Goal: Task Accomplishment & Management: Use online tool/utility

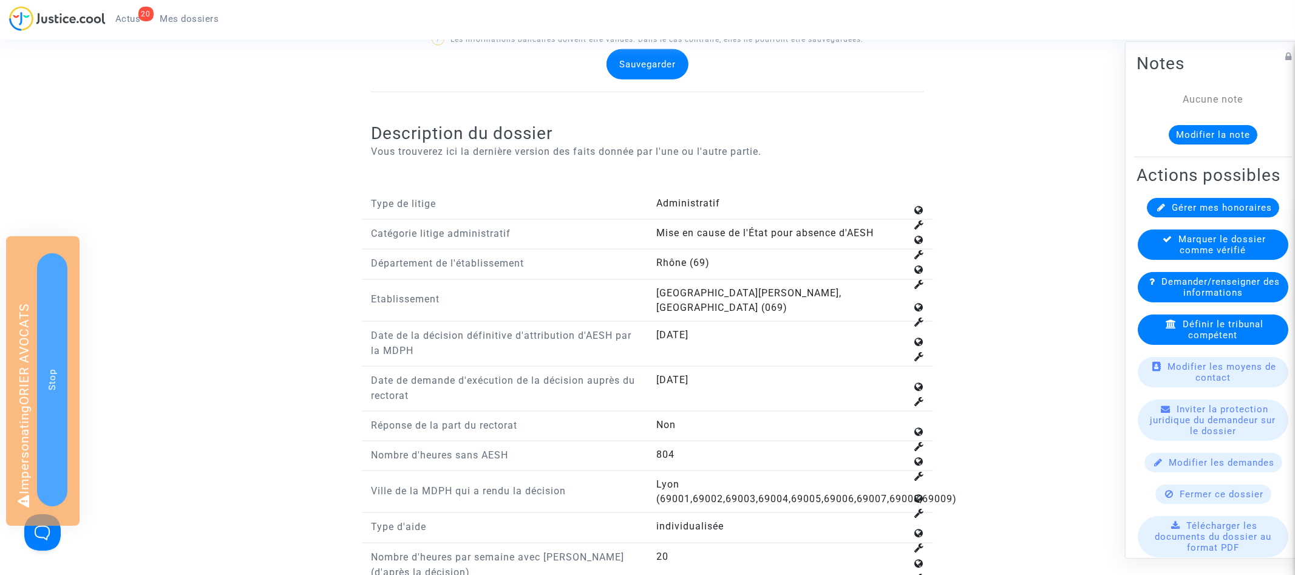
scroll to position [1195, 0]
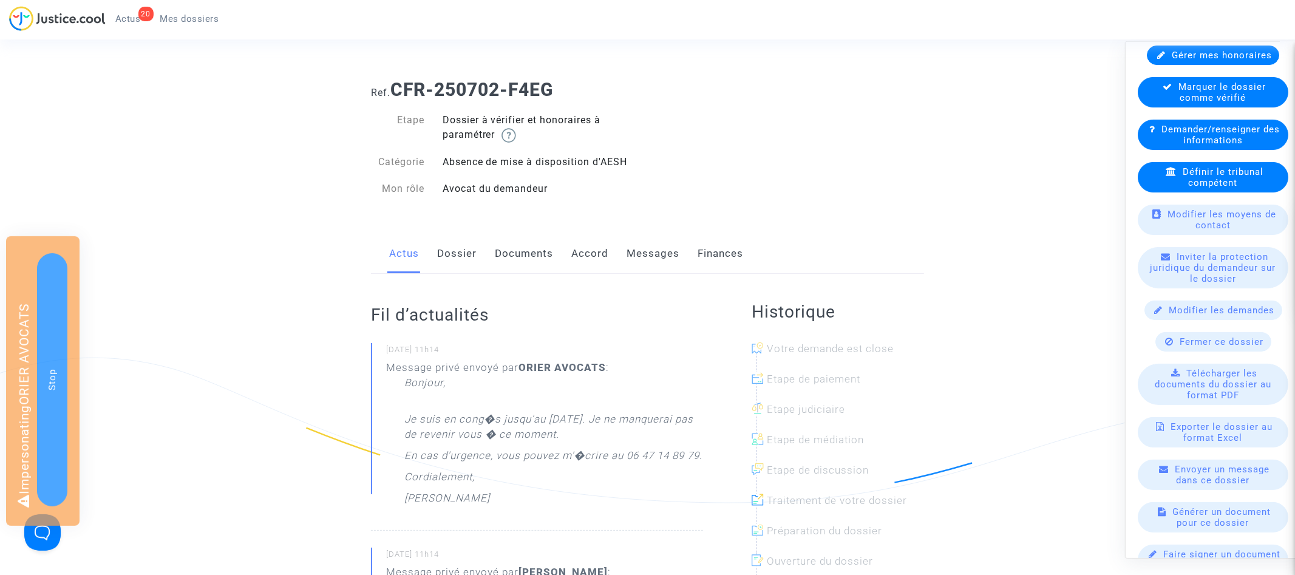
scroll to position [181, 0]
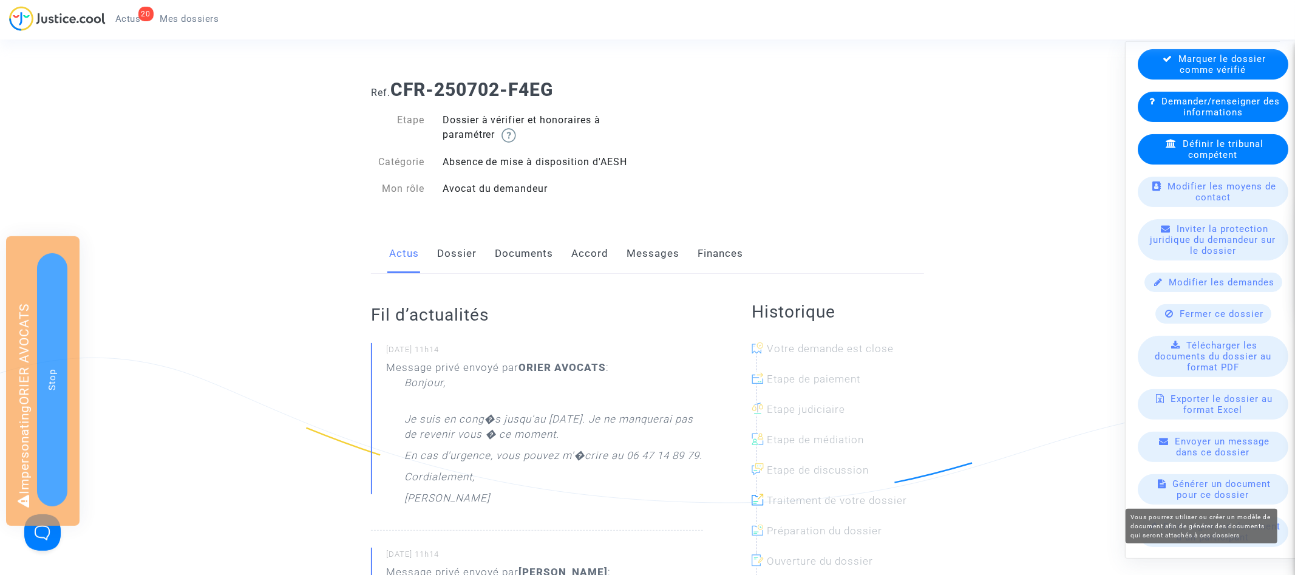
click at [1214, 487] on span "Générer un document pour ce dossier" at bounding box center [1222, 489] width 98 height 22
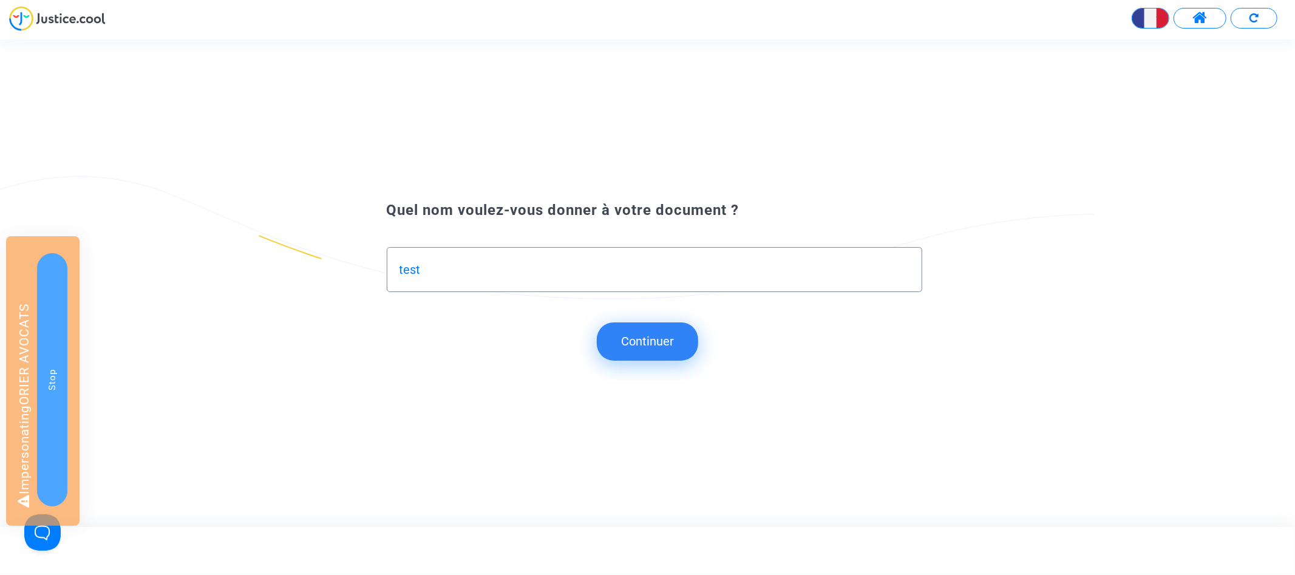
type input "test"
click at [627, 336] on button "Continuer" at bounding box center [647, 341] width 101 height 38
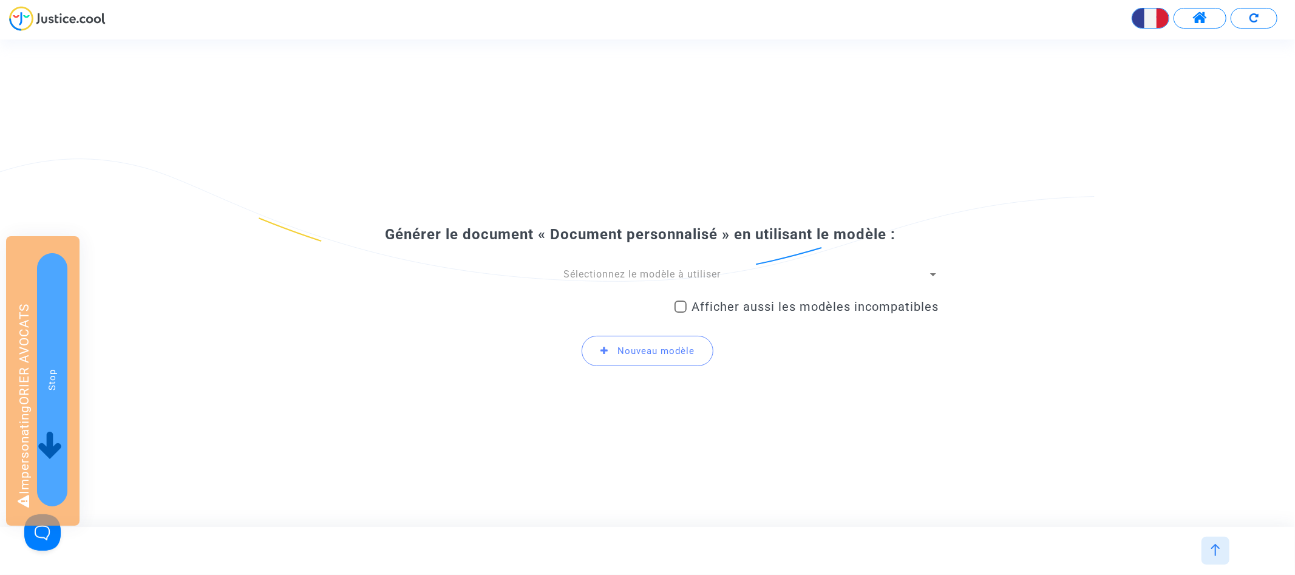
click at [624, 271] on span "Sélectionnez le modèle à utiliser" at bounding box center [642, 274] width 157 height 12
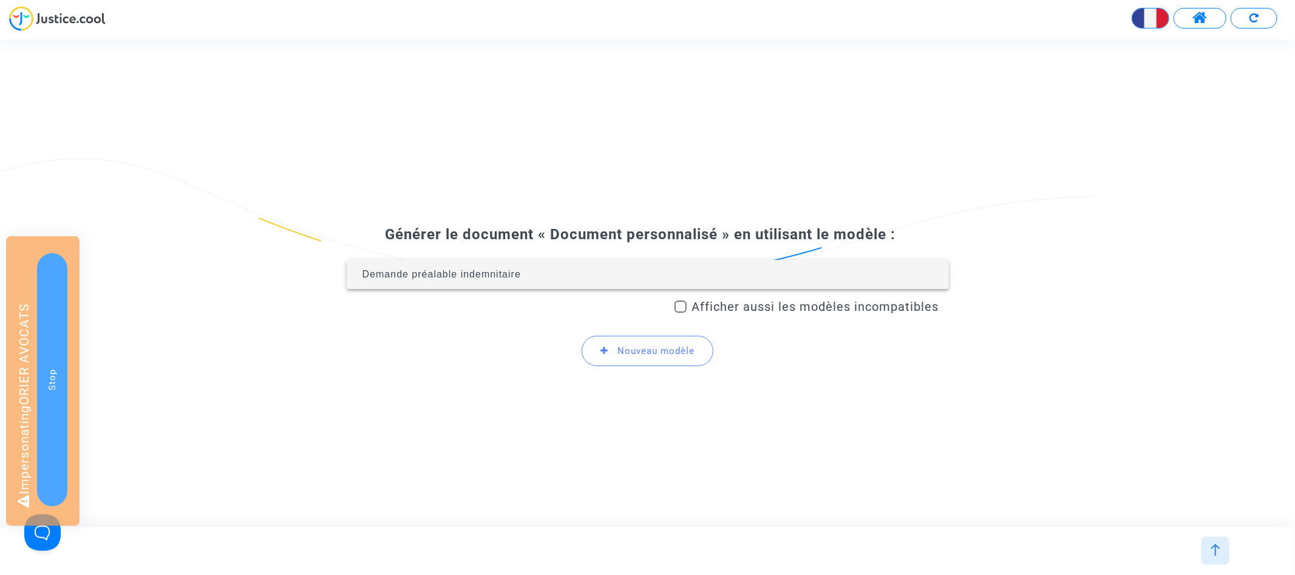
click at [643, 271] on span "Demande préalable indemnitaire" at bounding box center [647, 274] width 583 height 29
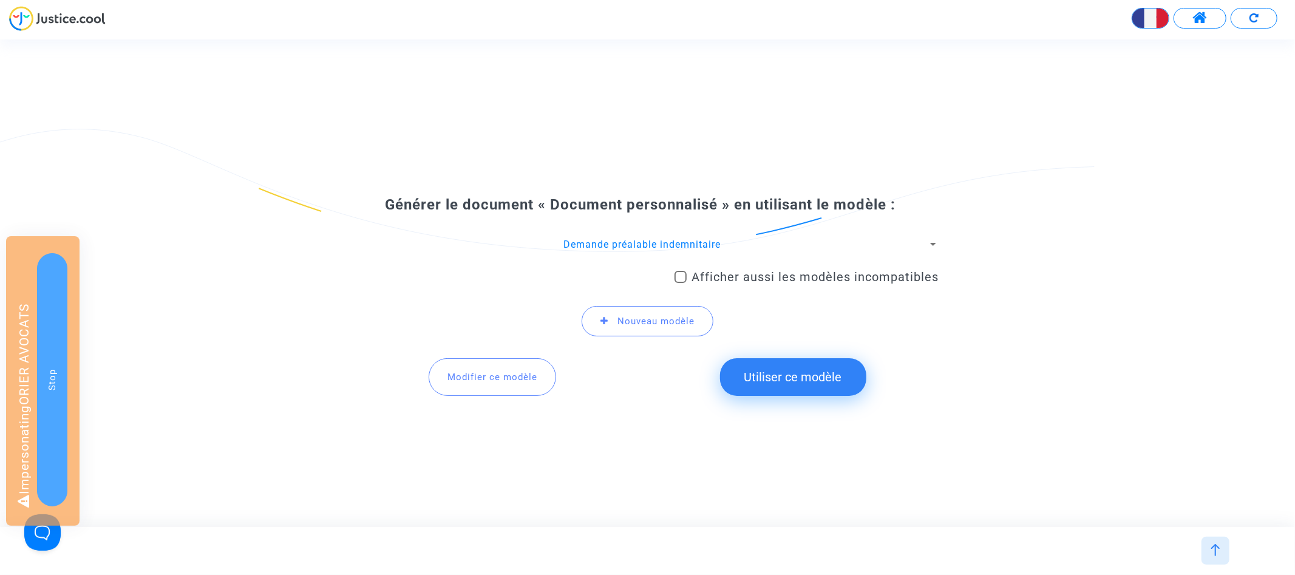
click at [496, 375] on span "Modifier ce modèle" at bounding box center [493, 377] width 90 height 11
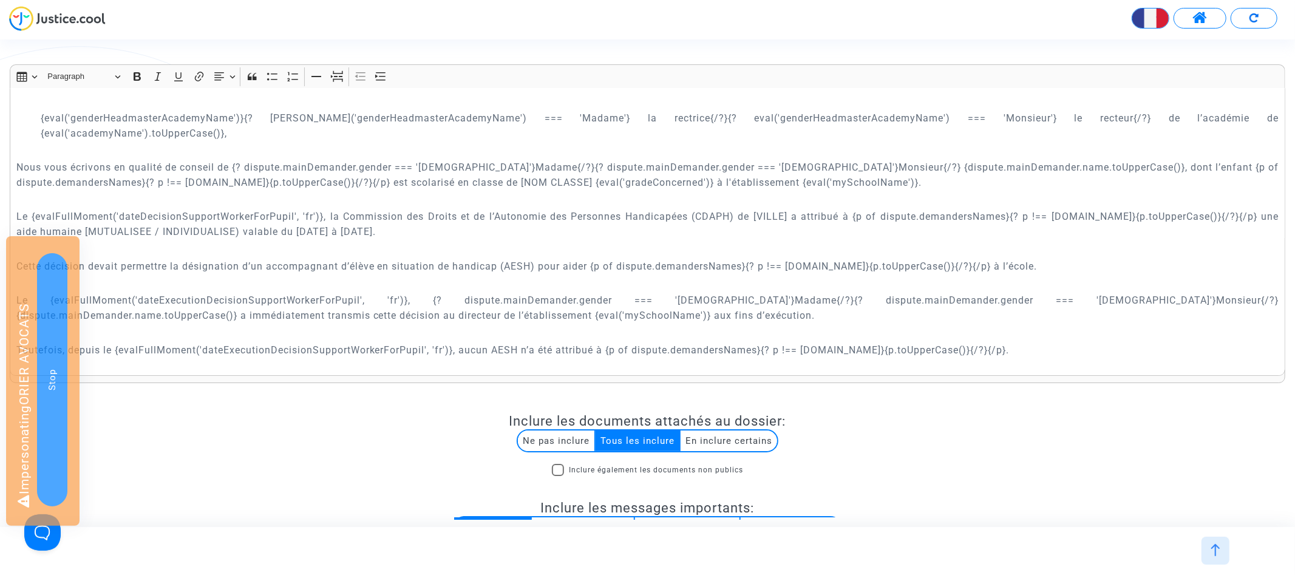
scroll to position [472, 0]
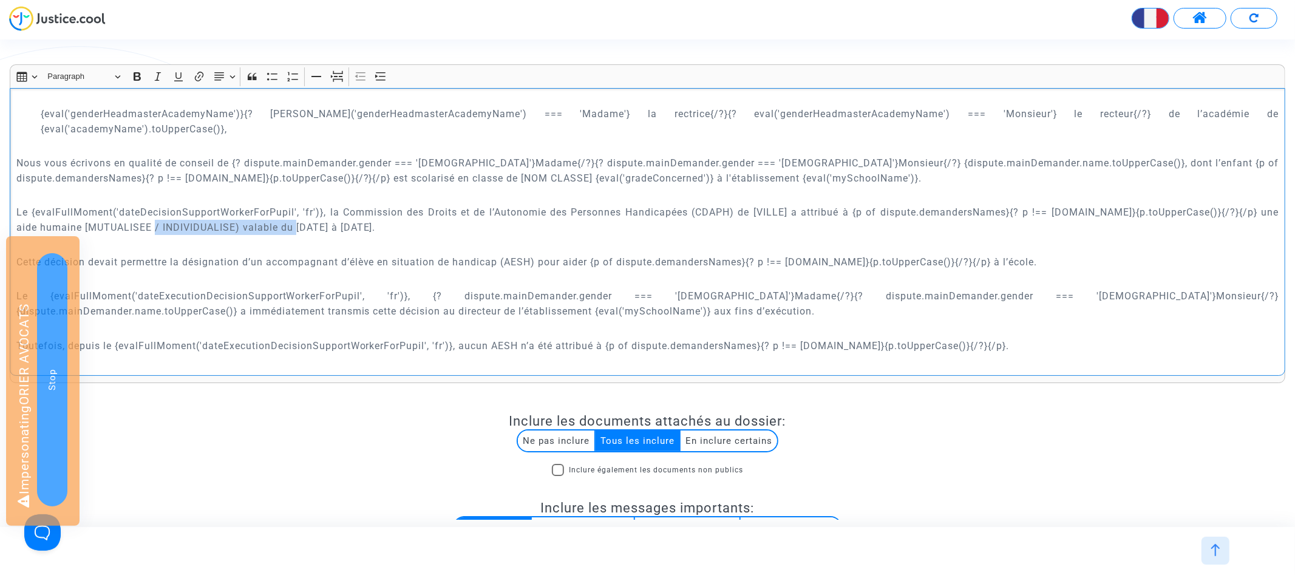
drag, startPoint x: 143, startPoint y: 179, endPoint x: 298, endPoint y: 178, distance: 154.9
click at [298, 205] on p "Le {evalFullMoment('dateDecisionSupportWorkerForPupil', 'fr')}, la Commission d…" at bounding box center [647, 220] width 1263 height 30
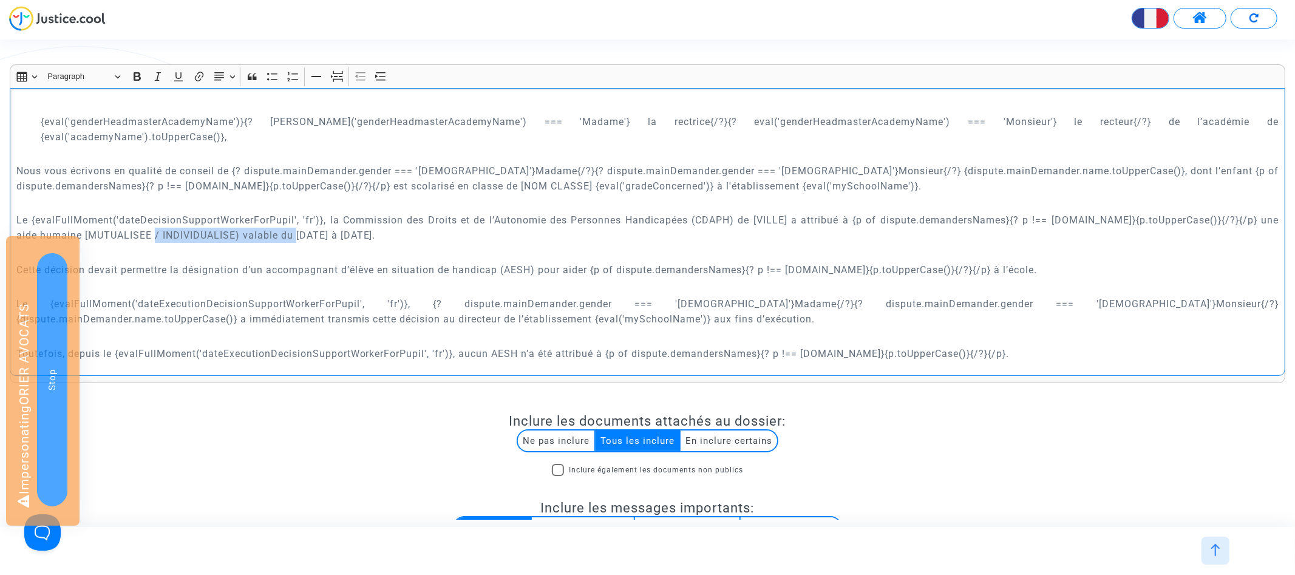
scroll to position [460, 0]
click at [803, 167] on p "Nous vous écrivons en qualité de conseil de {? dispute.mainDemander.gender === …" at bounding box center [647, 182] width 1263 height 30
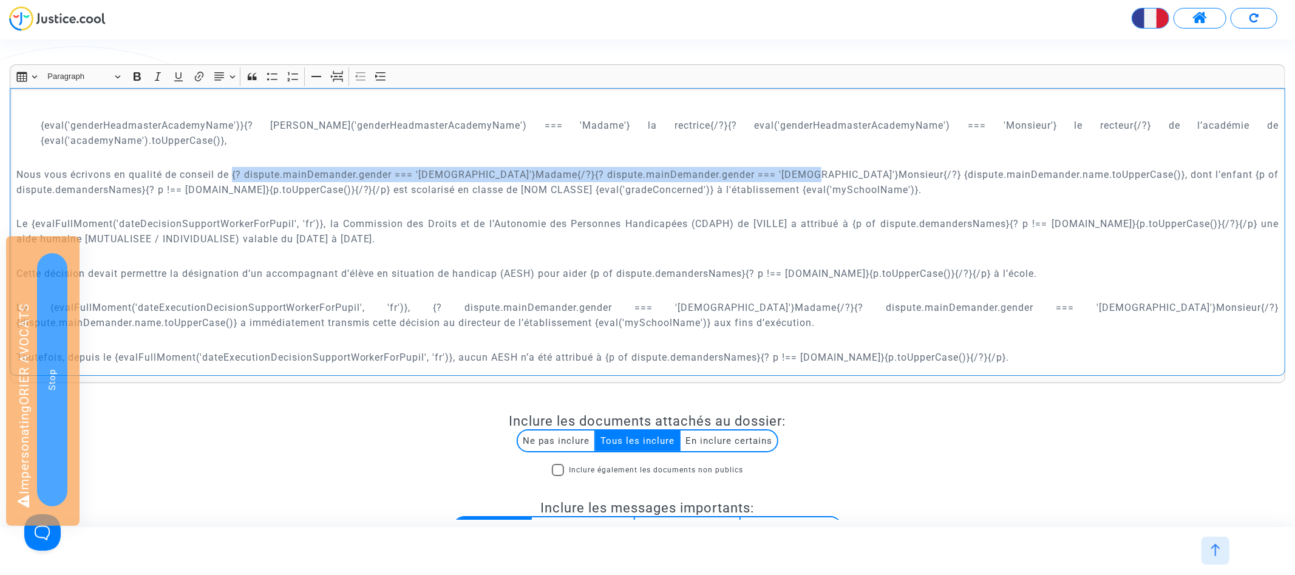
click at [236, 167] on p "Nous vous écrivons en qualité de conseil de {? dispute.mainDemander.gender === …" at bounding box center [647, 182] width 1263 height 30
copy p "{? dispute.mainDemander.gender === '[DEMOGRAPHIC_DATA]'}Madame{/?}{? dispute.ma…"
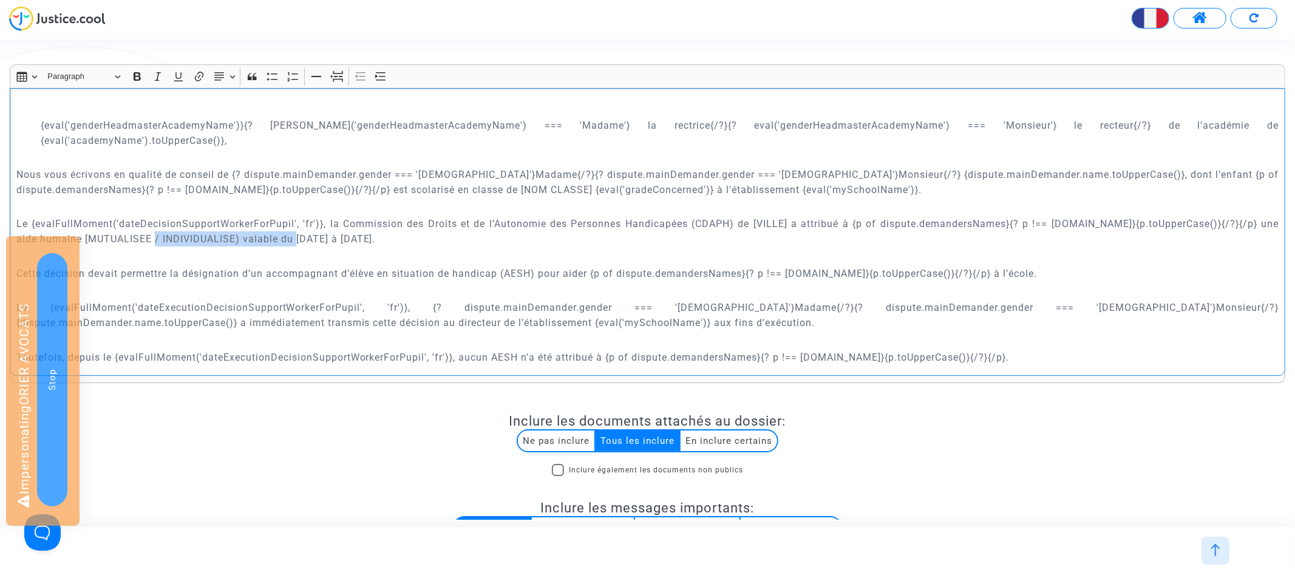
drag, startPoint x: 144, startPoint y: 192, endPoint x: 301, endPoint y: 192, distance: 156.7
click at [301, 216] on p "Le {evalFullMoment('dateDecisionSupportWorkerForPupil', 'fr')}, la Commission d…" at bounding box center [647, 231] width 1263 height 30
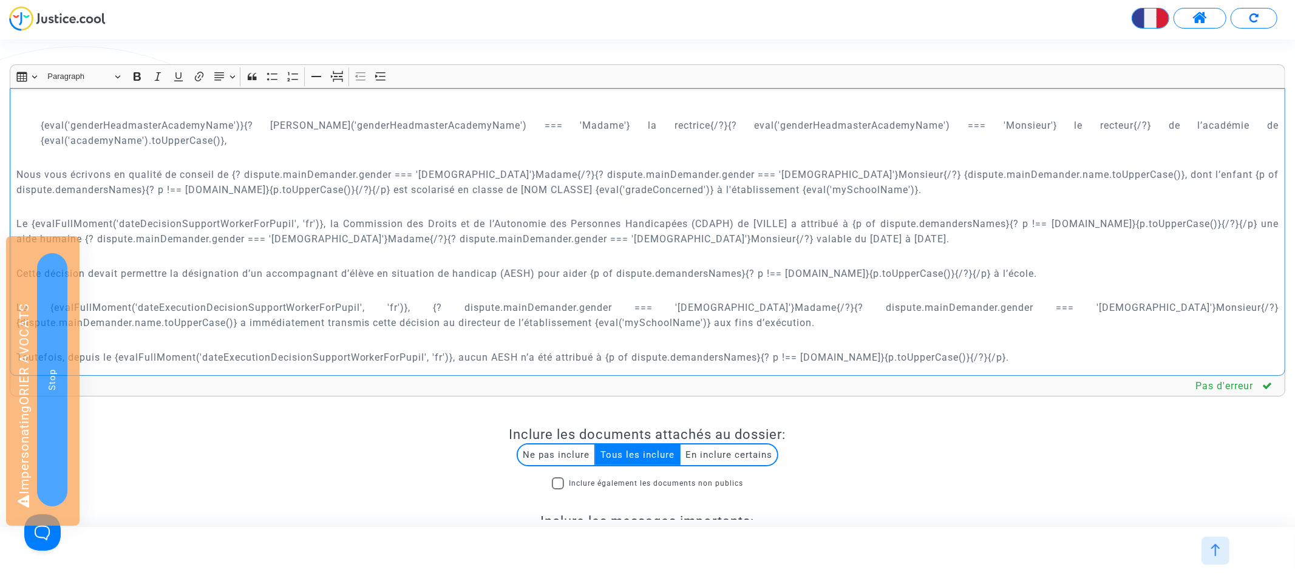
click at [168, 216] on p "Le {evalFullMoment('dateDecisionSupportWorkerForPupil', 'fr')}, la Commission d…" at bounding box center [647, 231] width 1263 height 30
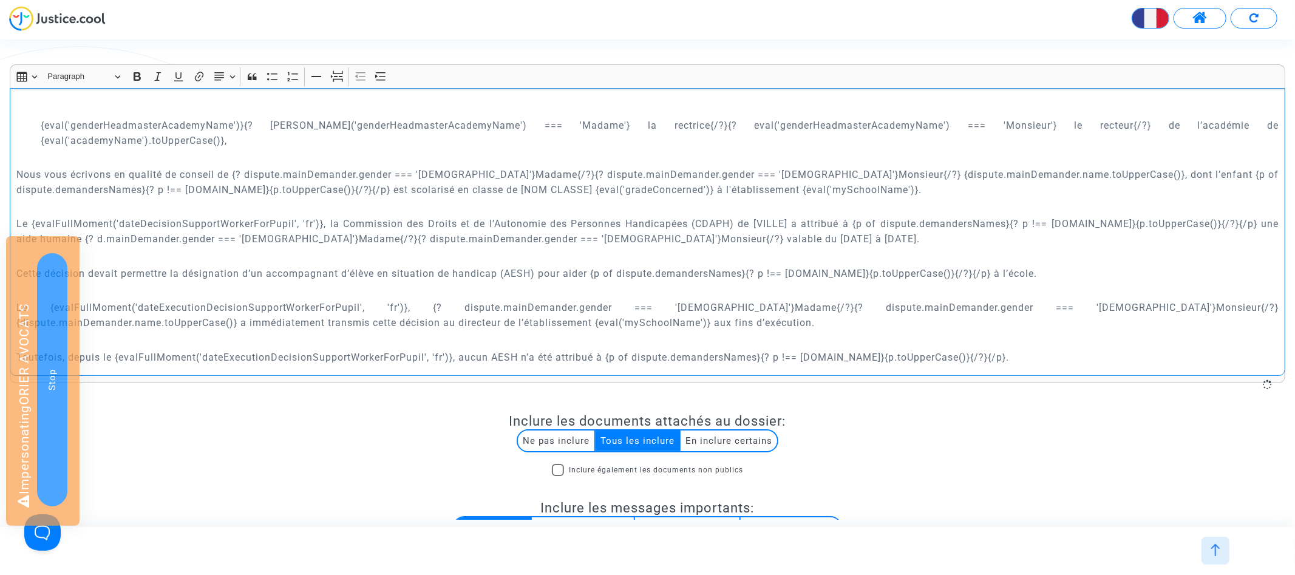
click at [203, 216] on p "Le {evalFullMoment('dateDecisionSupportWorkerForPupil', 'fr')}, la Commission d…" at bounding box center [647, 231] width 1263 height 30
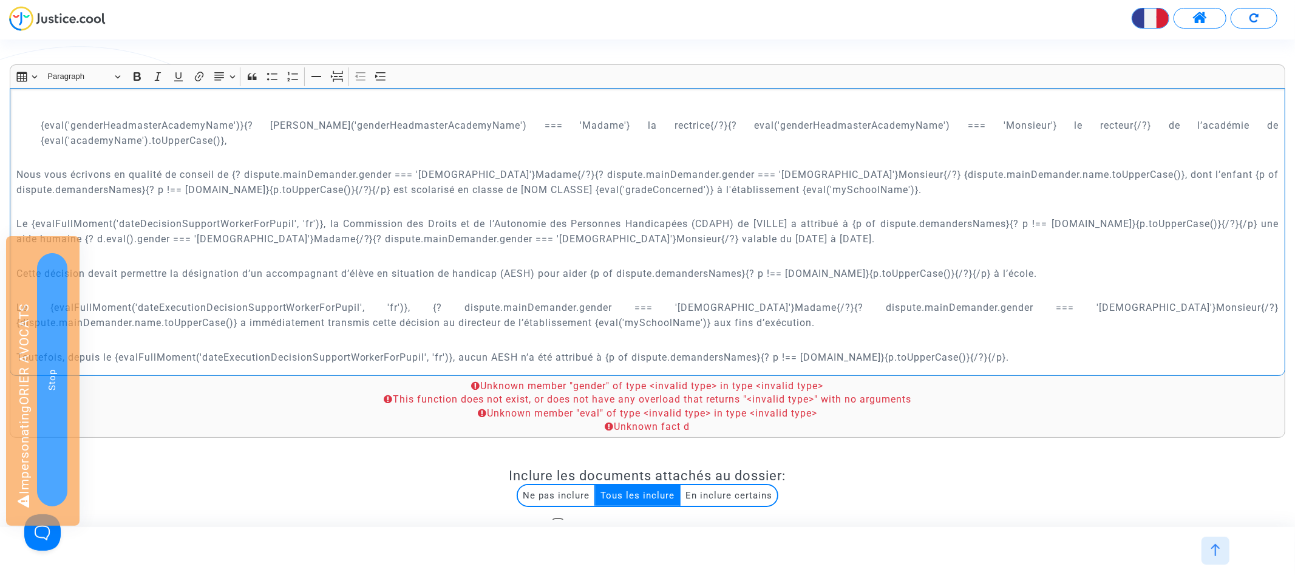
click at [194, 216] on p "Le {evalFullMoment('dateDecisionSupportWorkerForPupil', 'fr')}, la Commission d…" at bounding box center [647, 231] width 1263 height 30
click at [165, 216] on p "Le {evalFullMoment('dateDecisionSupportWorkerForPupil', 'fr')}, la Commission d…" at bounding box center [647, 231] width 1263 height 30
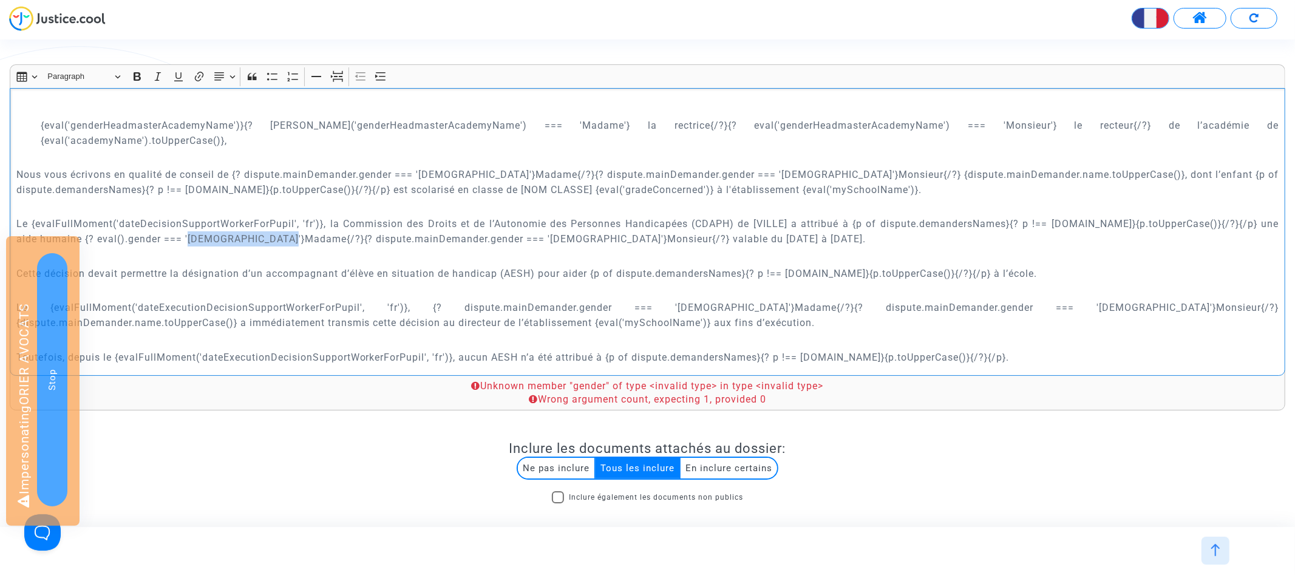
drag, startPoint x: 188, startPoint y: 192, endPoint x: 279, endPoint y: 191, distance: 91.1
click at [279, 216] on p "Le {evalFullMoment('dateDecisionSupportWorkerForPupil', 'fr')}, la Commission d…" at bounding box center [647, 231] width 1263 height 30
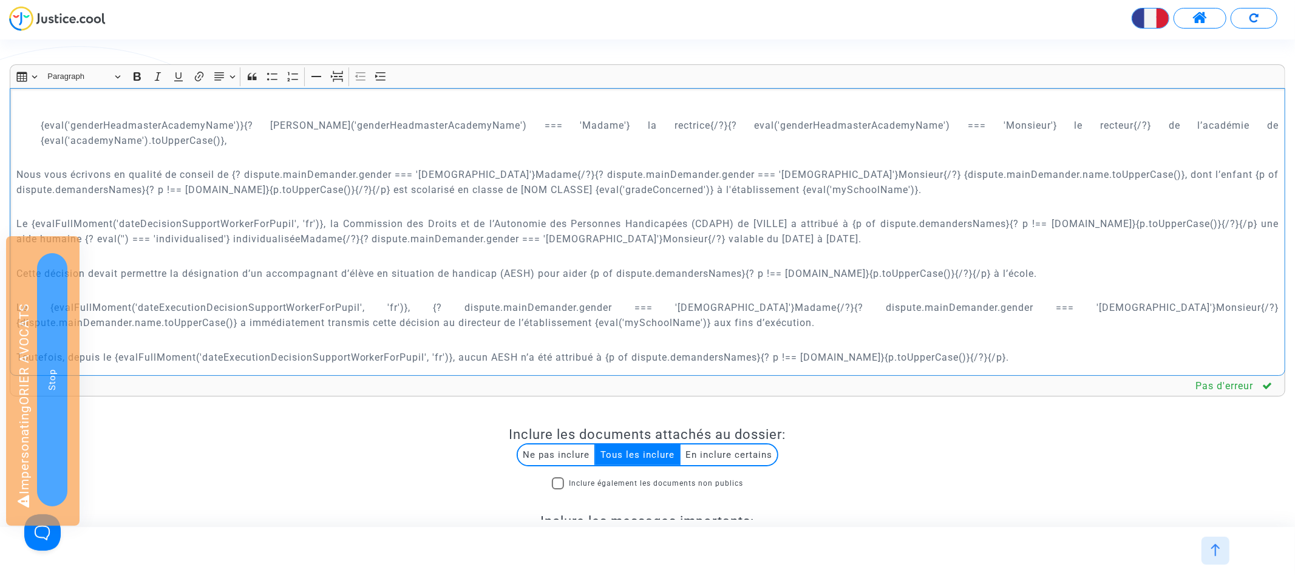
click at [403, 216] on p "Le {evalFullMoment('dateDecisionSupportWorkerForPupil', 'fr')}, la Commission d…" at bounding box center [647, 231] width 1263 height 30
drag, startPoint x: 401, startPoint y: 193, endPoint x: 358, endPoint y: 193, distance: 42.5
click at [358, 216] on p "Le {evalFullMoment('dateDecisionSupportWorkerForPupil', 'fr')}, la Commission d…" at bounding box center [647, 231] width 1263 height 30
click at [290, 216] on p "Le {evalFullMoment('dateDecisionSupportWorkerForPupil', 'fr')}, la Commission d…" at bounding box center [647, 231] width 1263 height 30
click at [260, 216] on p "Le {evalFullMoment('dateDecisionSupportWorkerForPupil', 'fr')}, la Commission d…" at bounding box center [647, 231] width 1263 height 30
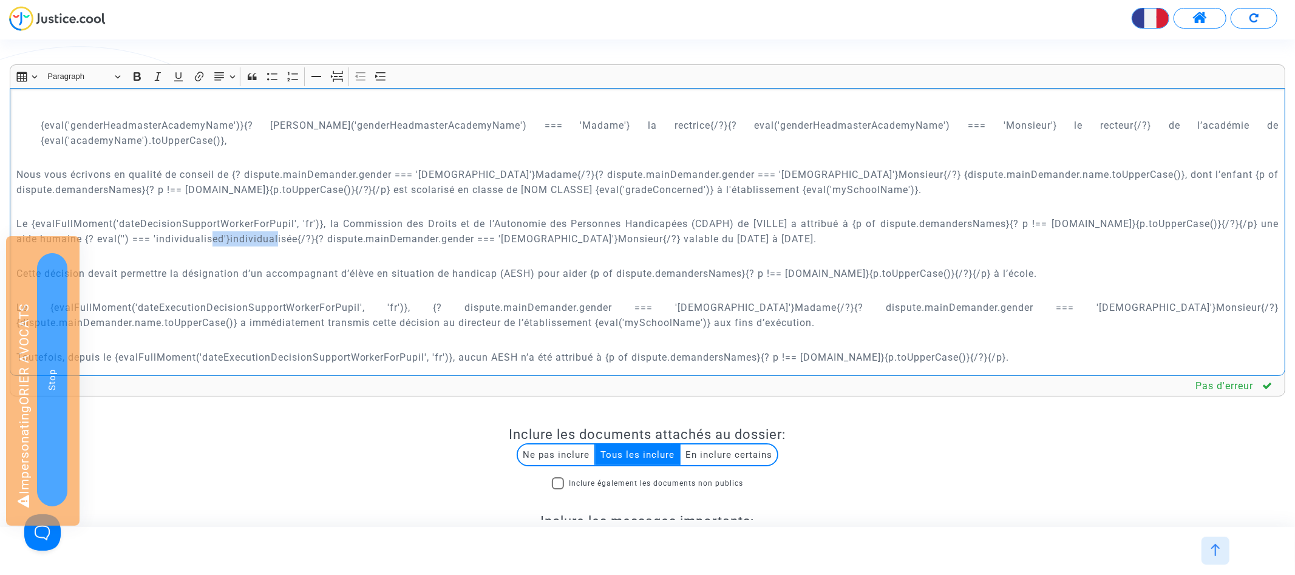
click at [260, 216] on p "Le {evalFullMoment('dateDecisionSupportWorkerForPupil', 'fr')}, la Commission d…" at bounding box center [647, 231] width 1263 height 30
click at [181, 216] on p "Le {evalFullMoment('dateDecisionSupportWorkerForPupil', 'fr')}, la Commission d…" at bounding box center [647, 231] width 1263 height 30
drag, startPoint x: 148, startPoint y: 189, endPoint x: 420, endPoint y: 191, distance: 271.5
click at [420, 216] on p "Le {evalFullMoment('dateDecisionSupportWorkerForPupil', 'fr')}, la Commission d…" at bounding box center [647, 231] width 1263 height 30
copy p "? eval('typeSupportWorkerForPupil') === 'individualised'"
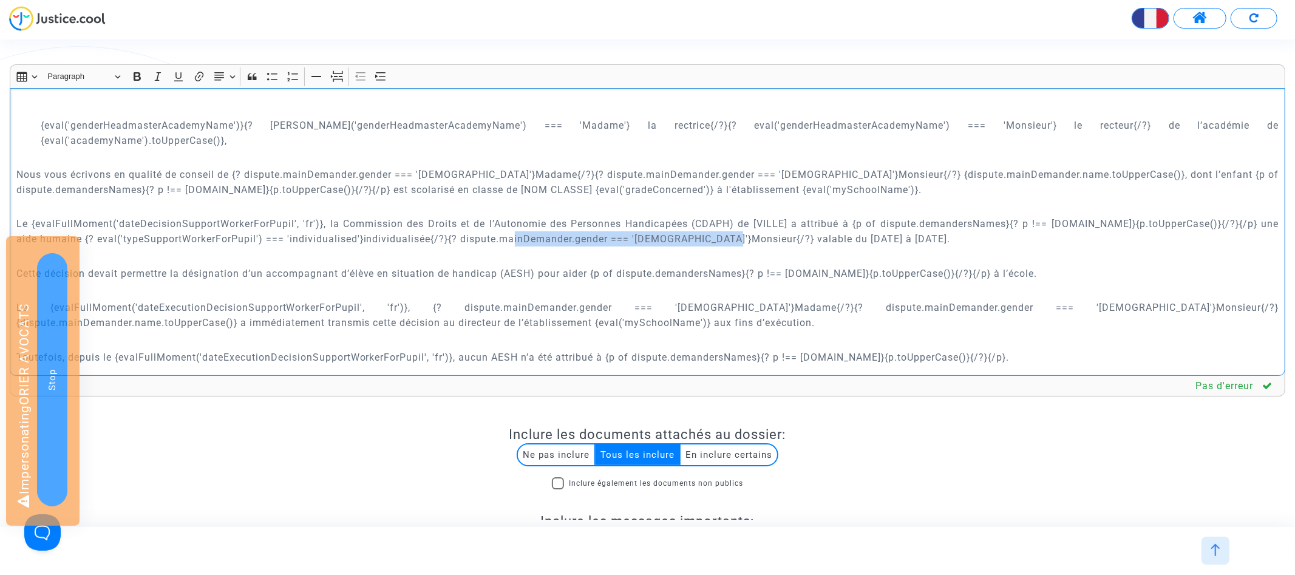
drag, startPoint x: 511, startPoint y: 190, endPoint x: 723, endPoint y: 190, distance: 211.3
click at [723, 216] on p "Le {evalFullMoment('dateDecisionSupportWorkerForPupil', 'fr')}, la Commission d…" at bounding box center [647, 231] width 1263 height 30
click at [729, 216] on p "Le {evalFullMoment('dateDecisionSupportWorkerForPupil', 'fr')}, la Commission d…" at bounding box center [647, 231] width 1263 height 30
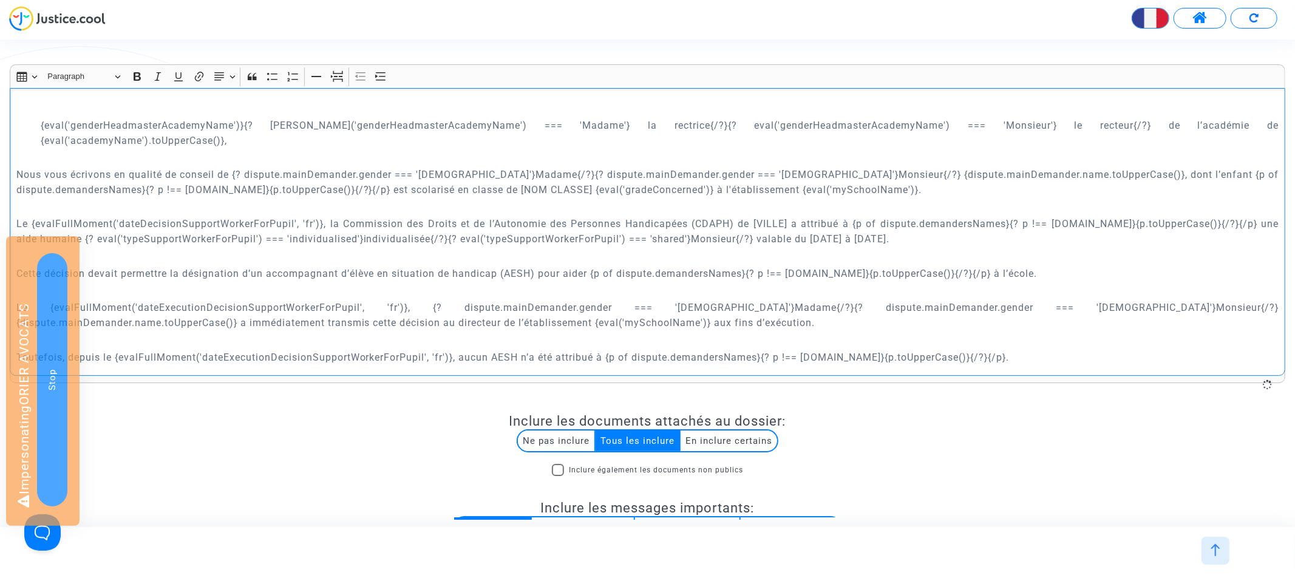
click at [774, 216] on p "Le {evalFullMoment('dateDecisionSupportWorkerForPupil', 'fr')}, la Commission d…" at bounding box center [647, 231] width 1263 height 30
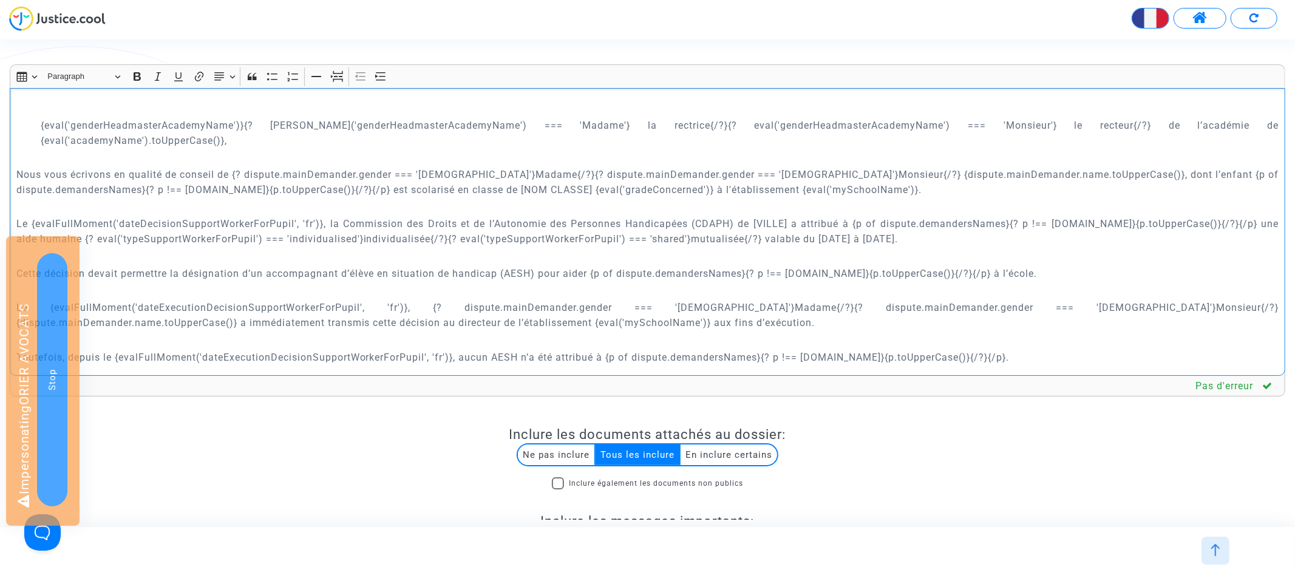
click at [771, 216] on p "Le {evalFullMoment('dateDecisionSupportWorkerForPupil', 'fr')}, la Commission d…" at bounding box center [647, 231] width 1263 height 30
drag, startPoint x: 785, startPoint y: 177, endPoint x: 752, endPoint y: 177, distance: 32.8
click at [752, 216] on p "Le {evalFullMoment('dateDecisionSupportWorkerForPupil', 'fr')}, la Commission d…" at bounding box center [647, 231] width 1263 height 30
drag, startPoint x: 837, startPoint y: 142, endPoint x: 721, endPoint y: 147, distance: 116.1
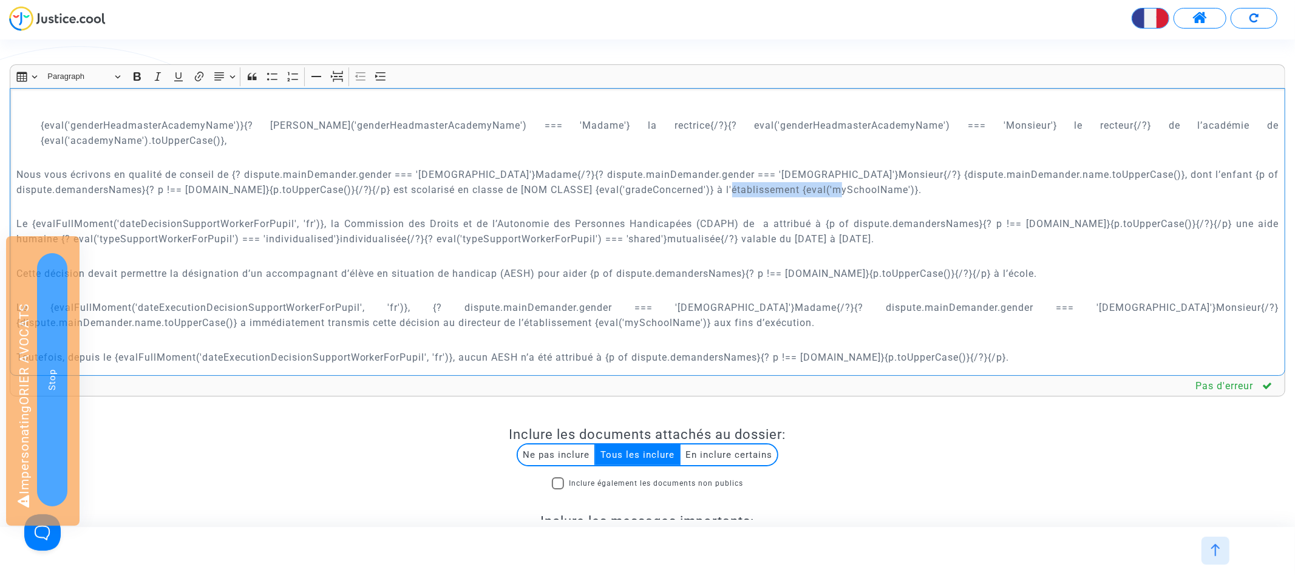
click at [721, 167] on p "Nous vous écrivons en qualité de conseil de {? dispute.mainDemander.gender === …" at bounding box center [647, 182] width 1263 height 30
copy p "{eval('mySchoolName')}"
click at [748, 216] on p "Le {evalFullMoment('dateDecisionSupportWorkerForPupil', 'fr')}, la Commission d…" at bounding box center [647, 231] width 1263 height 30
click at [839, 216] on p "Le {evalFullMoment('dateDecisionSupportWorkerForPupil', 'fr')}, la Commission d…" at bounding box center [647, 231] width 1263 height 30
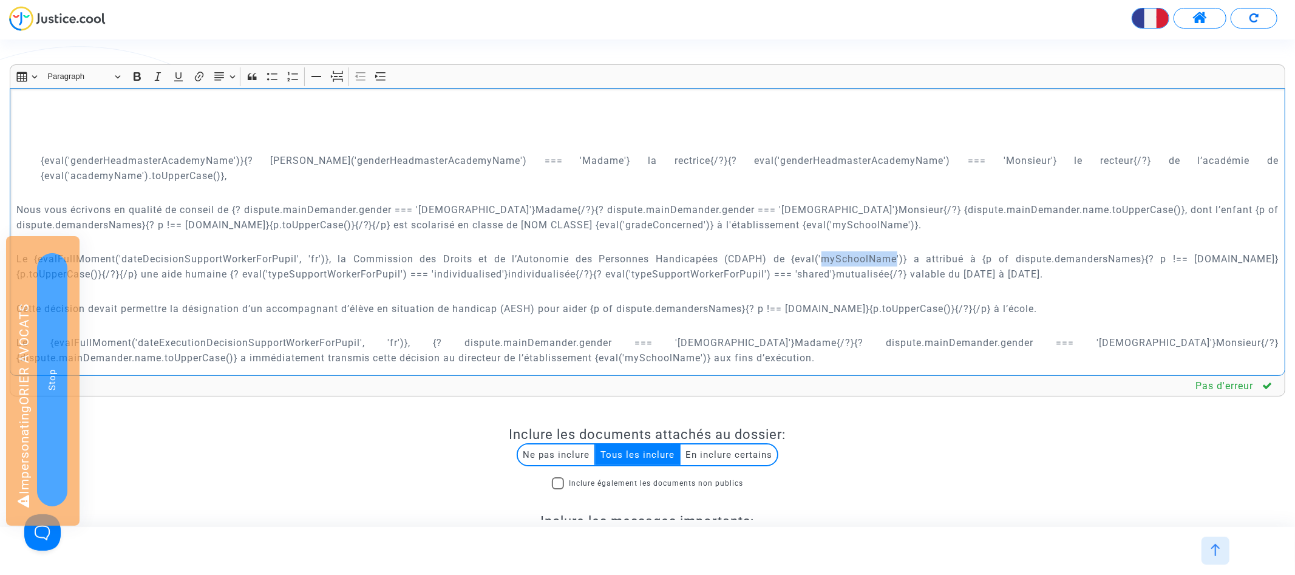
scroll to position [426, 0]
click at [817, 251] on p "Le {evalFullMoment('dateDecisionSupportWorkerForPupil', 'fr')}, la Commission d…" at bounding box center [647, 266] width 1263 height 30
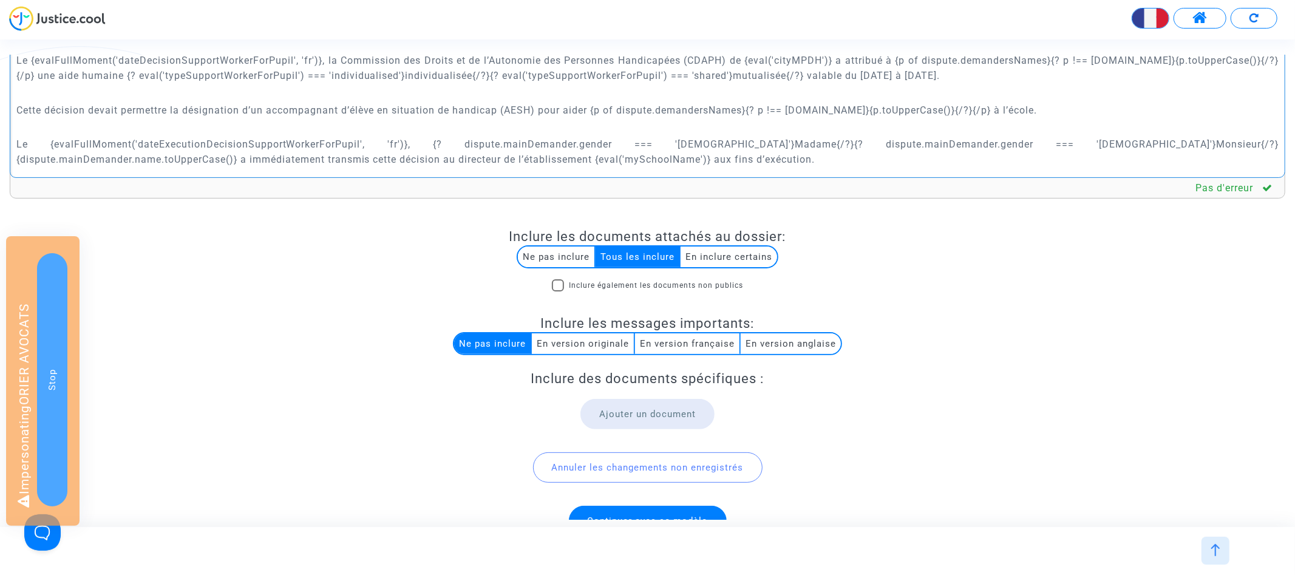
scroll to position [226, 0]
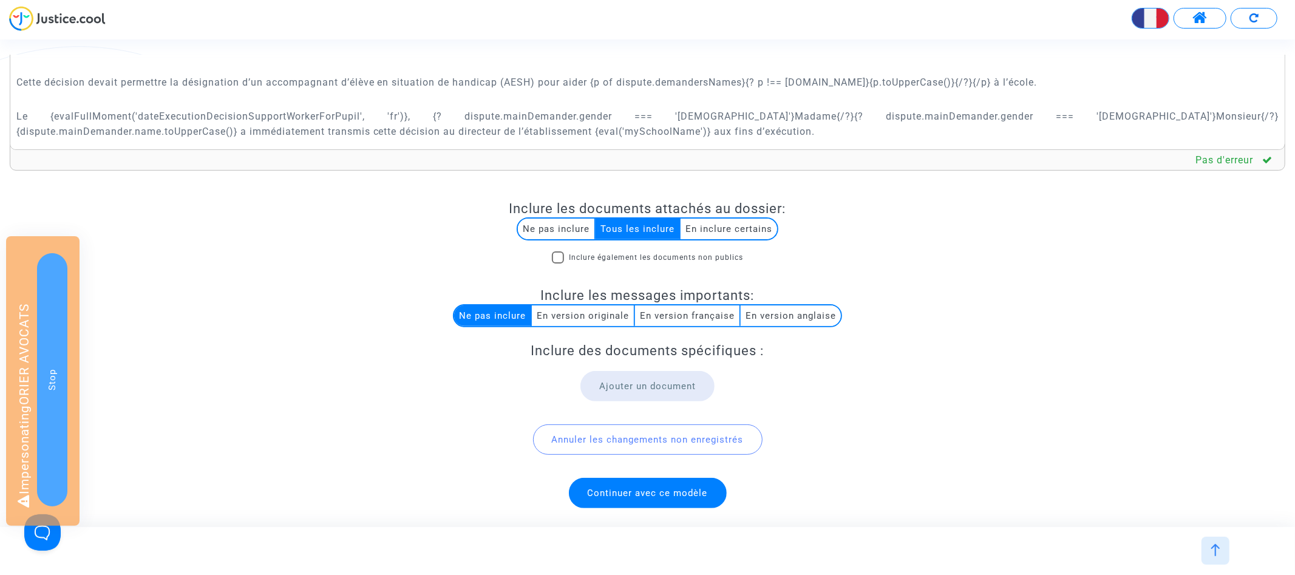
click at [661, 497] on span "Continuer avec ce modèle" at bounding box center [648, 493] width 120 height 11
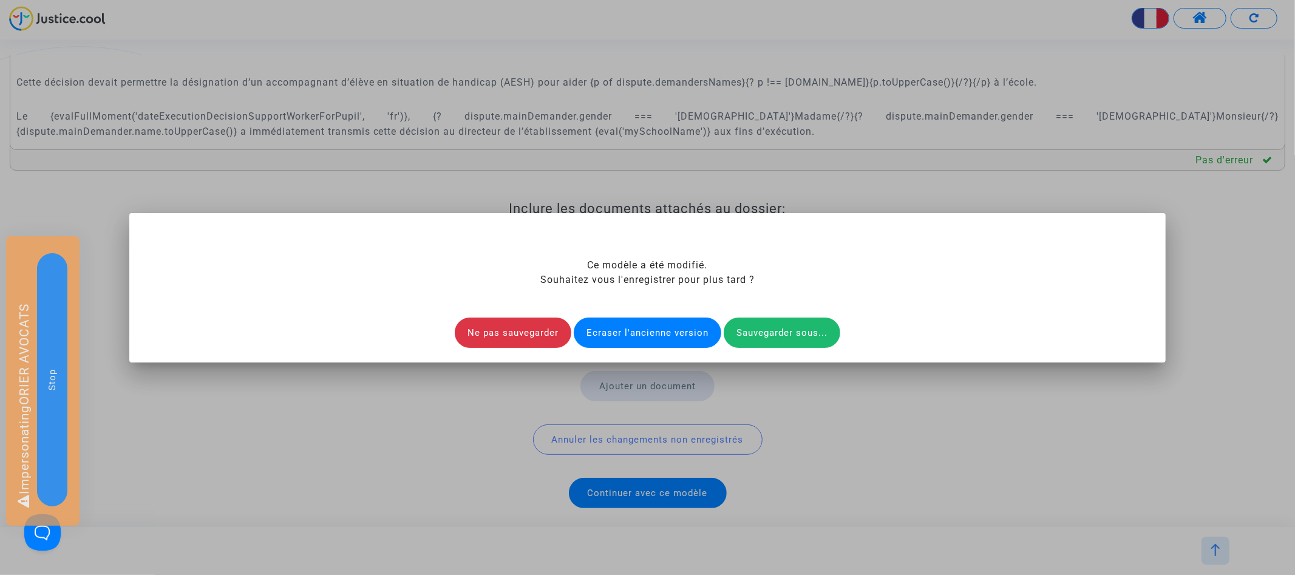
click at [795, 429] on div at bounding box center [647, 287] width 1295 height 575
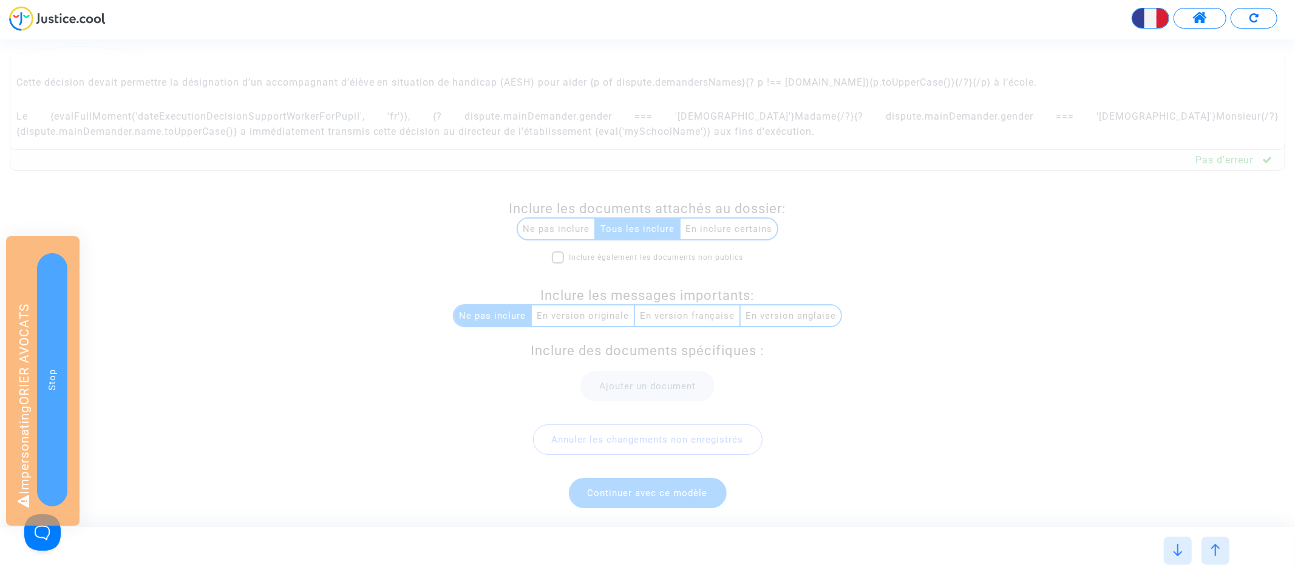
click at [638, 499] on span "Continuer avec ce modèle" at bounding box center [648, 493] width 158 height 30
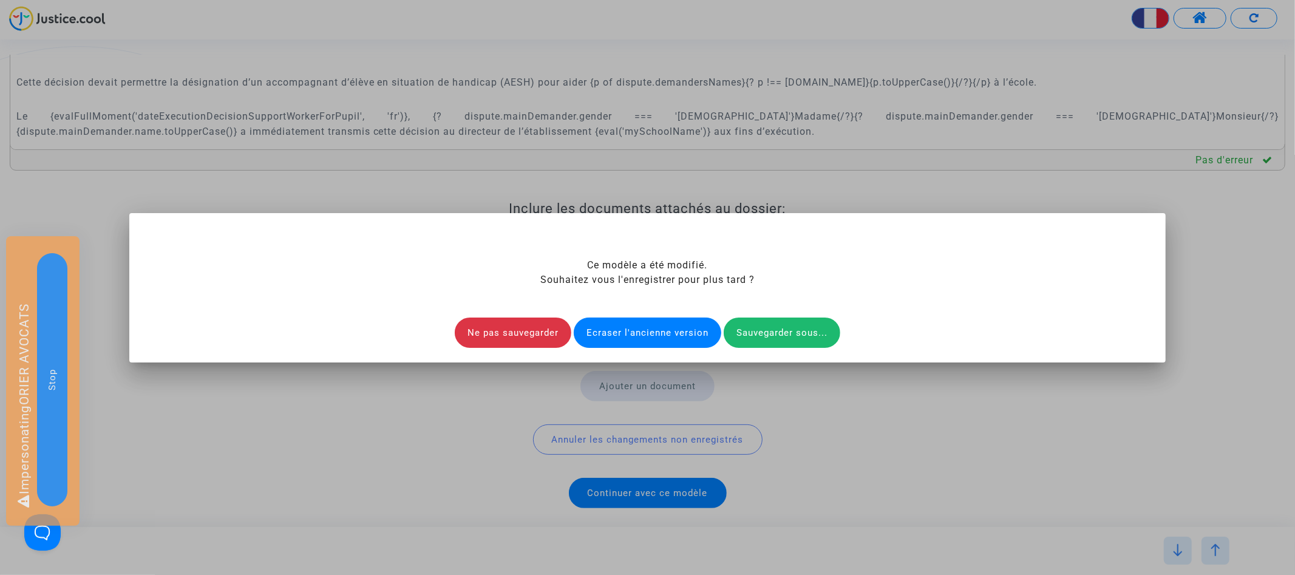
click at [648, 335] on div "Ecraser l'ancienne version" at bounding box center [648, 333] width 148 height 30
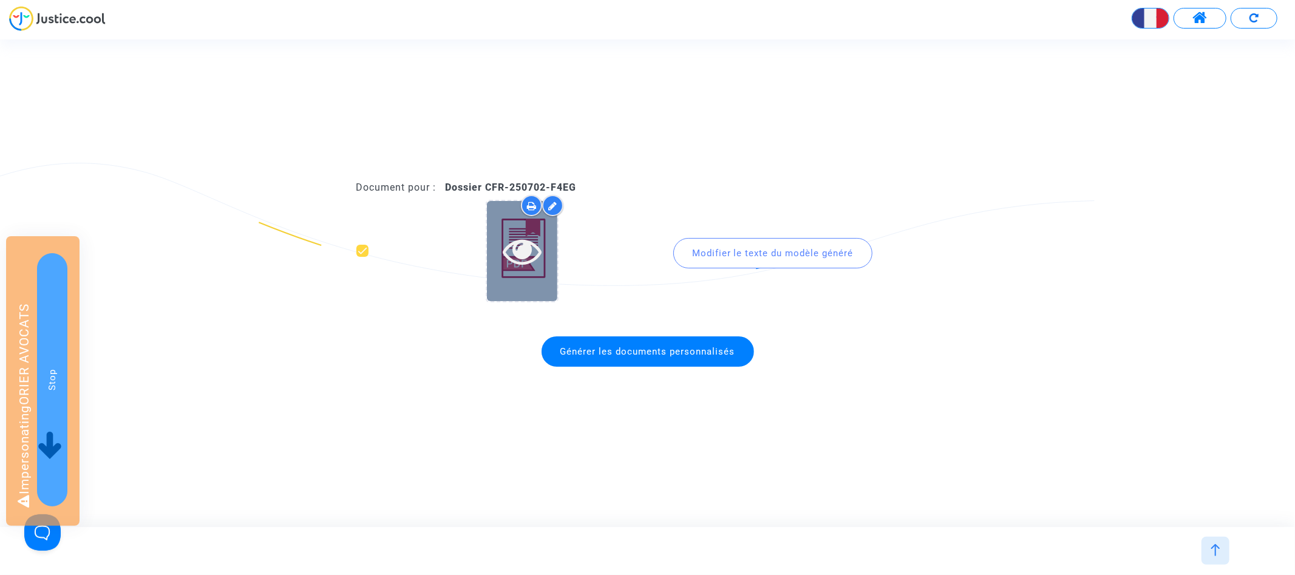
click at [532, 248] on icon at bounding box center [522, 250] width 39 height 39
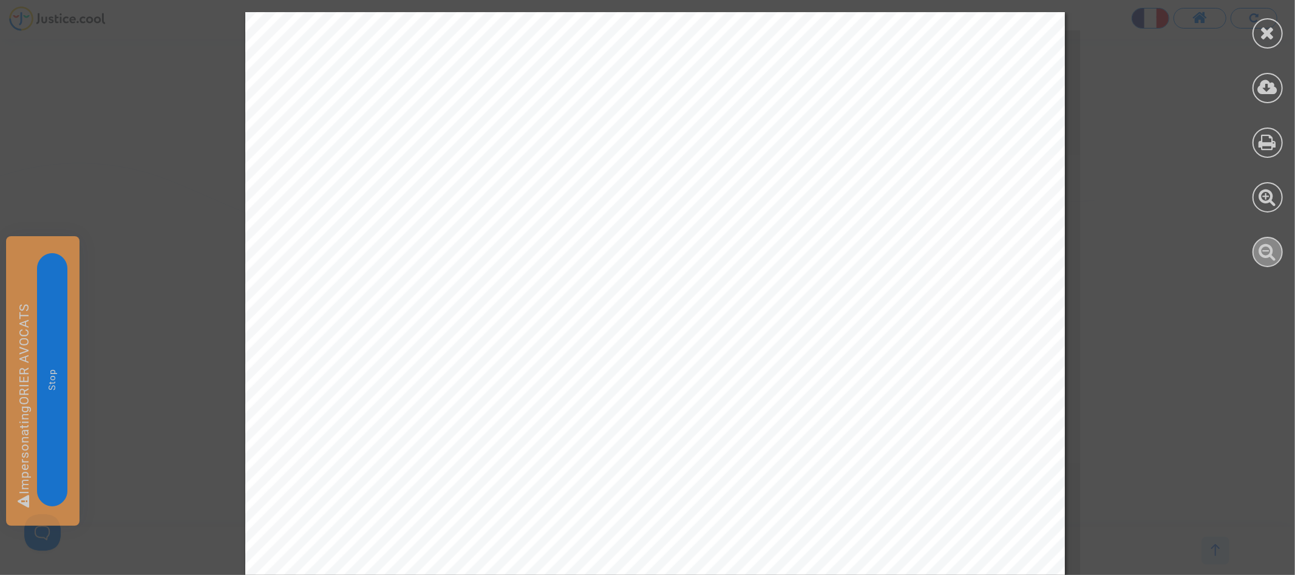
click at [1278, 259] on div at bounding box center [1268, 252] width 30 height 30
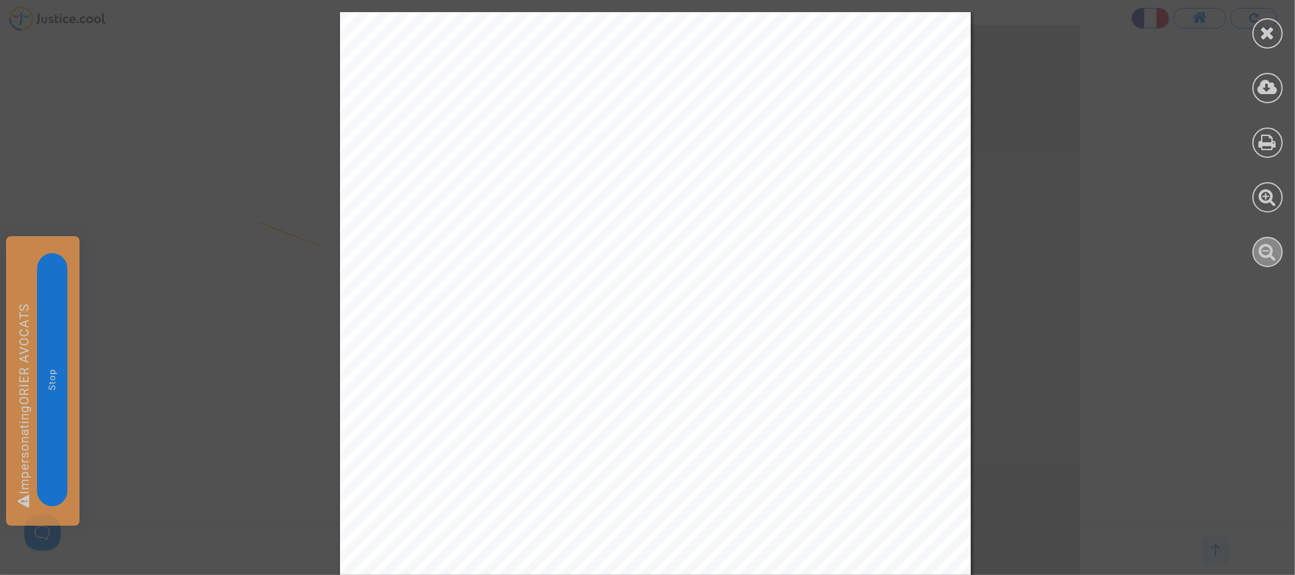
click at [1278, 259] on div at bounding box center [1268, 252] width 30 height 30
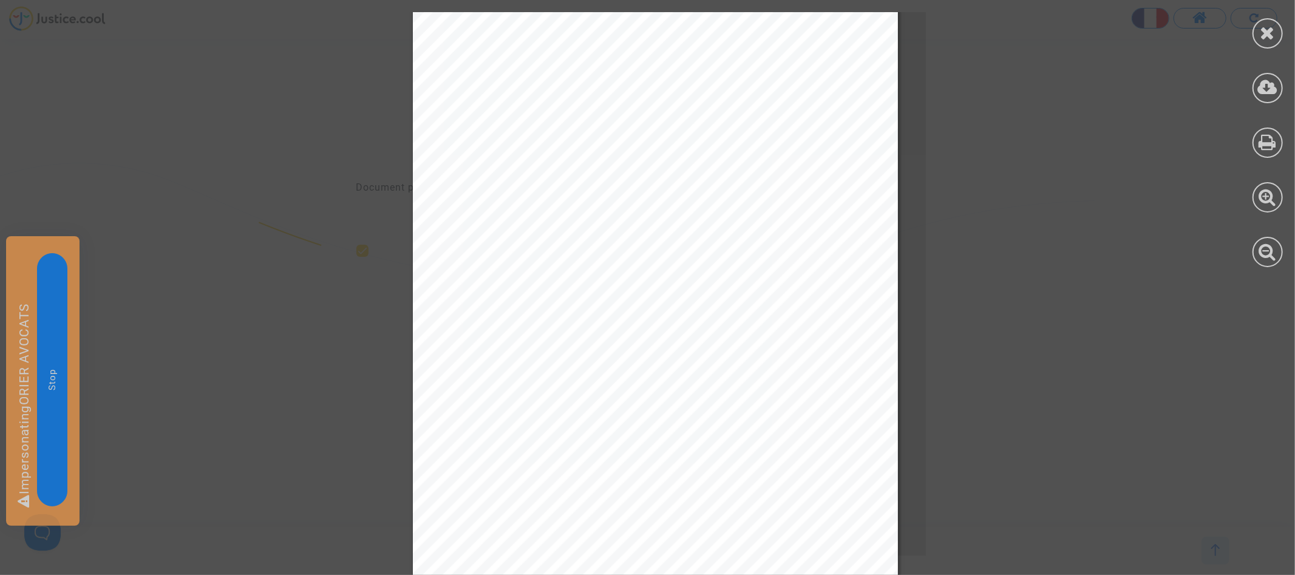
scroll to position [121, 0]
click at [1276, 40] on div at bounding box center [1268, 33] width 30 height 30
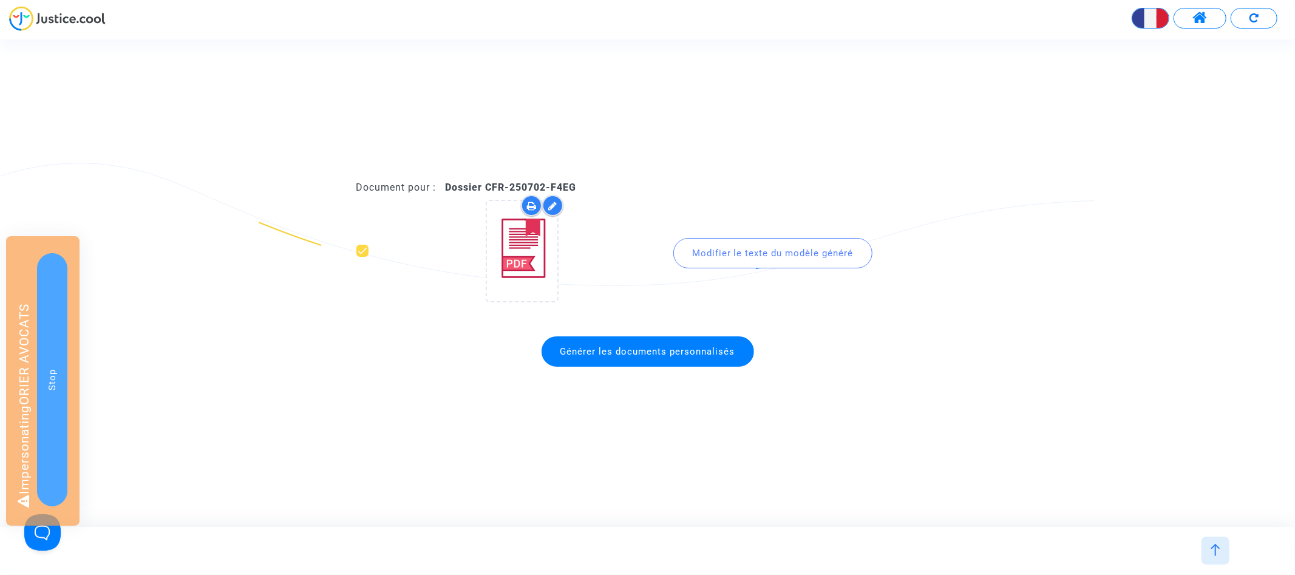
click at [1226, 552] on div at bounding box center [1216, 551] width 28 height 28
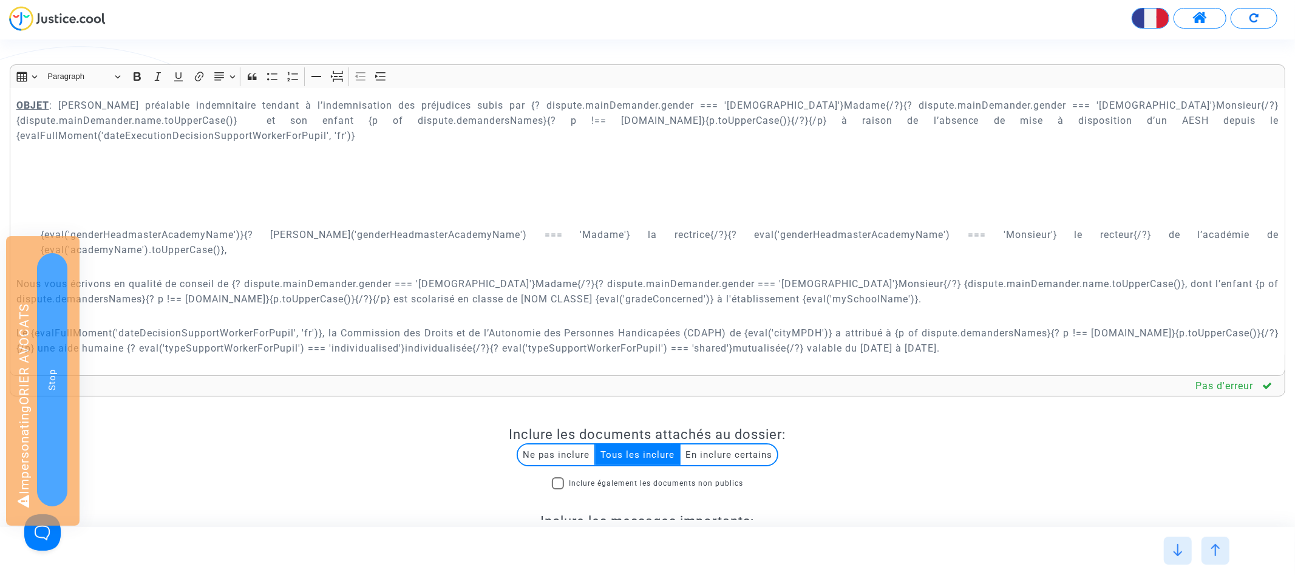
scroll to position [368, 0]
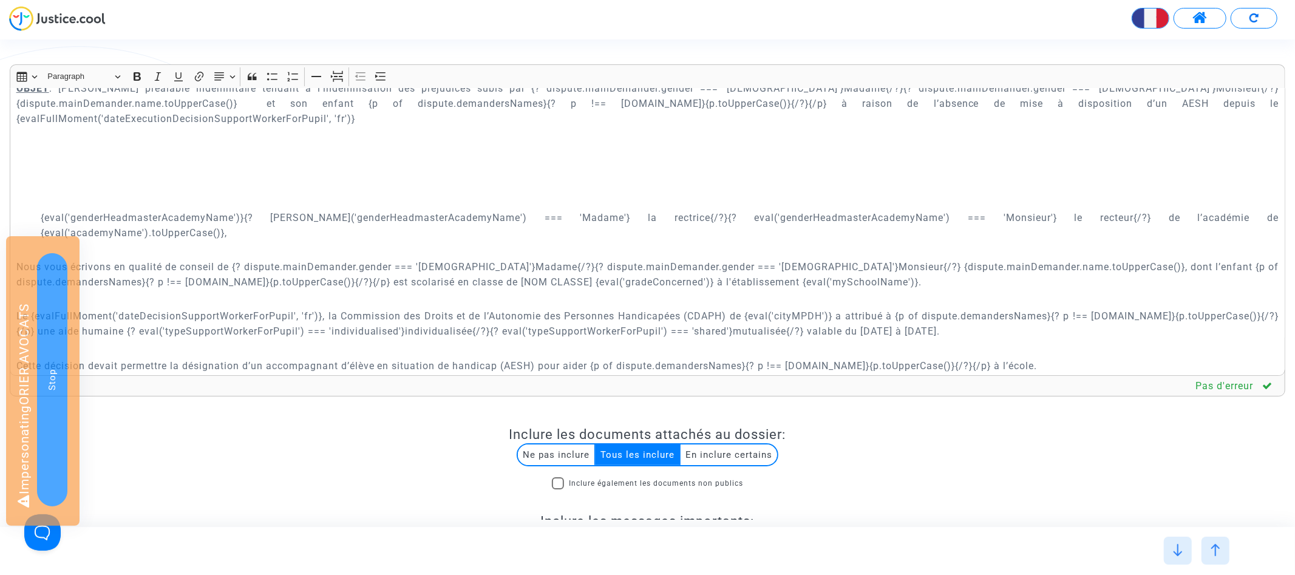
click at [834, 309] on p "Le {evalFullMoment('dateDecisionSupportWorkerForPupil', 'fr')}, la Commission d…" at bounding box center [647, 324] width 1263 height 30
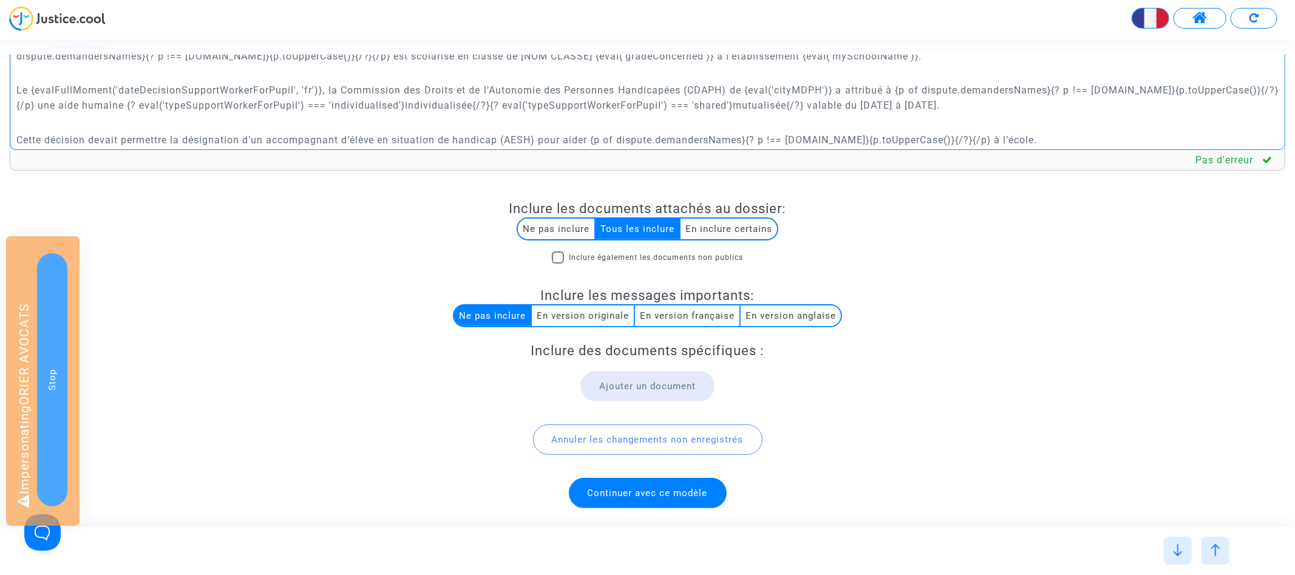
click at [686, 493] on span "Continuer avec ce modèle" at bounding box center [648, 493] width 120 height 11
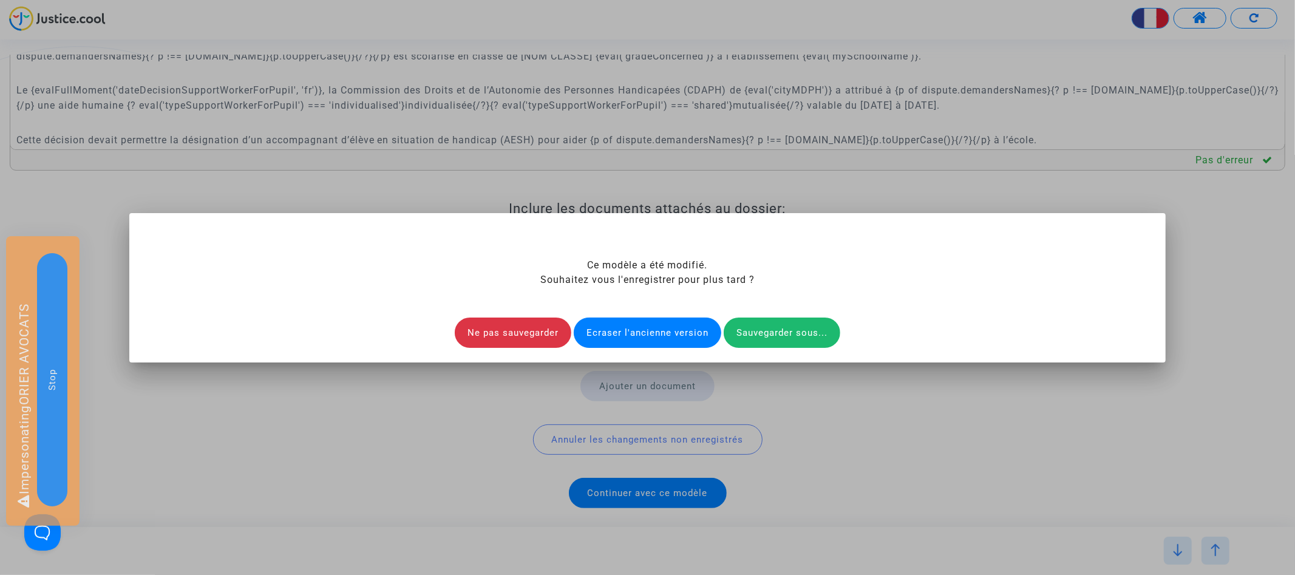
click at [665, 336] on div "Ecraser l'ancienne version" at bounding box center [648, 333] width 148 height 30
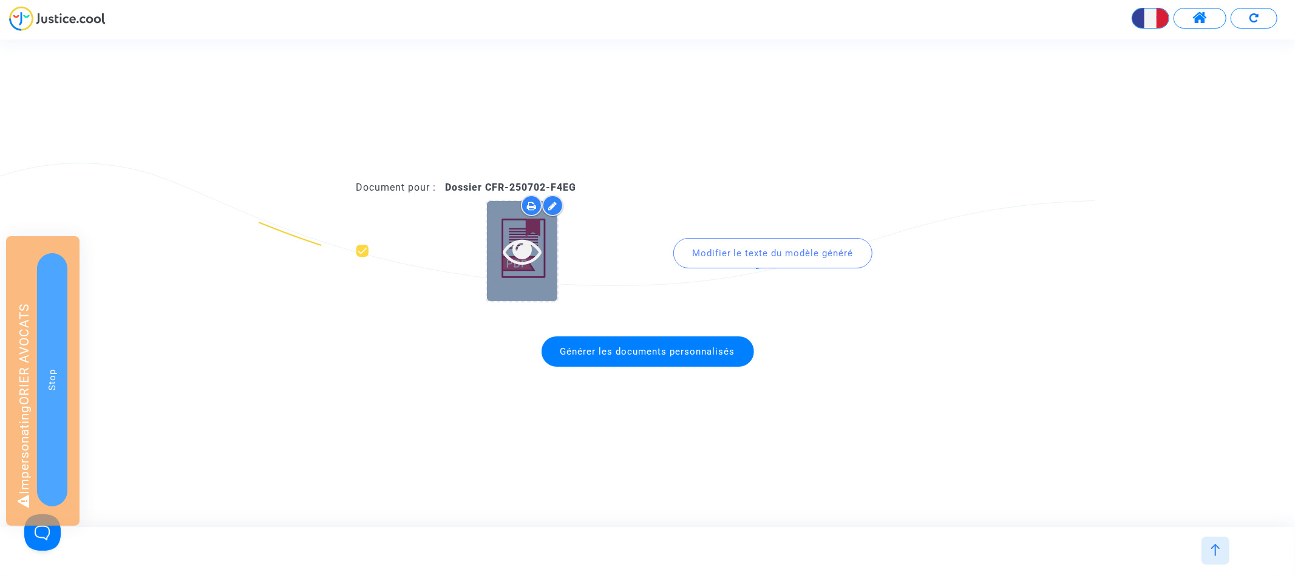
click at [519, 251] on icon at bounding box center [522, 250] width 39 height 39
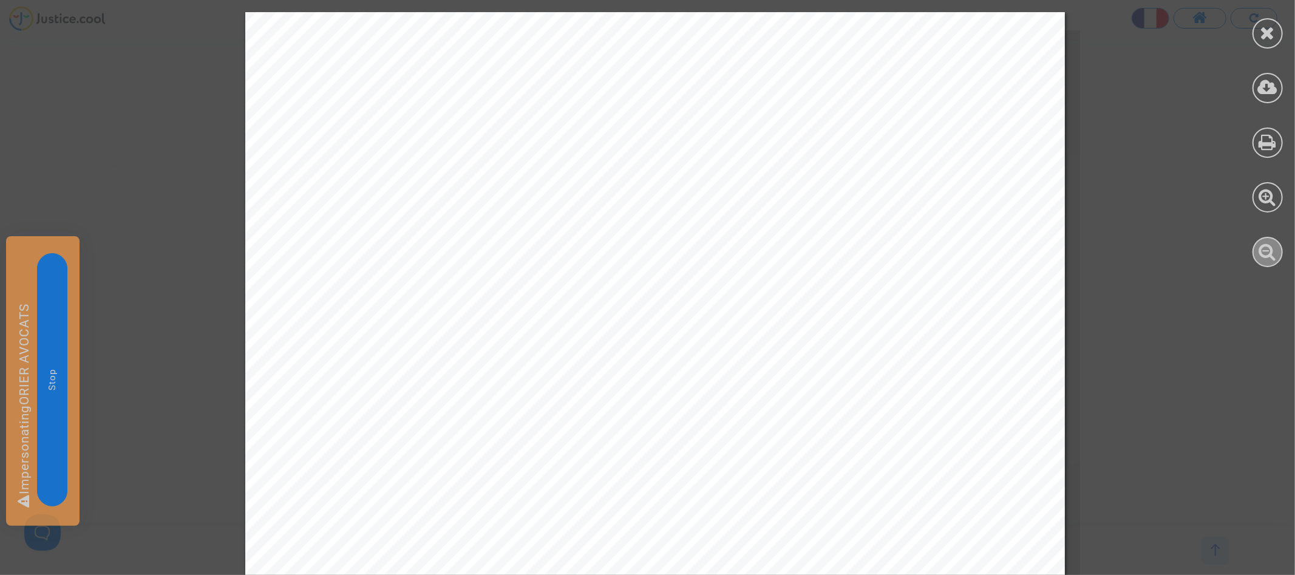
click at [1273, 254] on icon at bounding box center [1269, 251] width 18 height 18
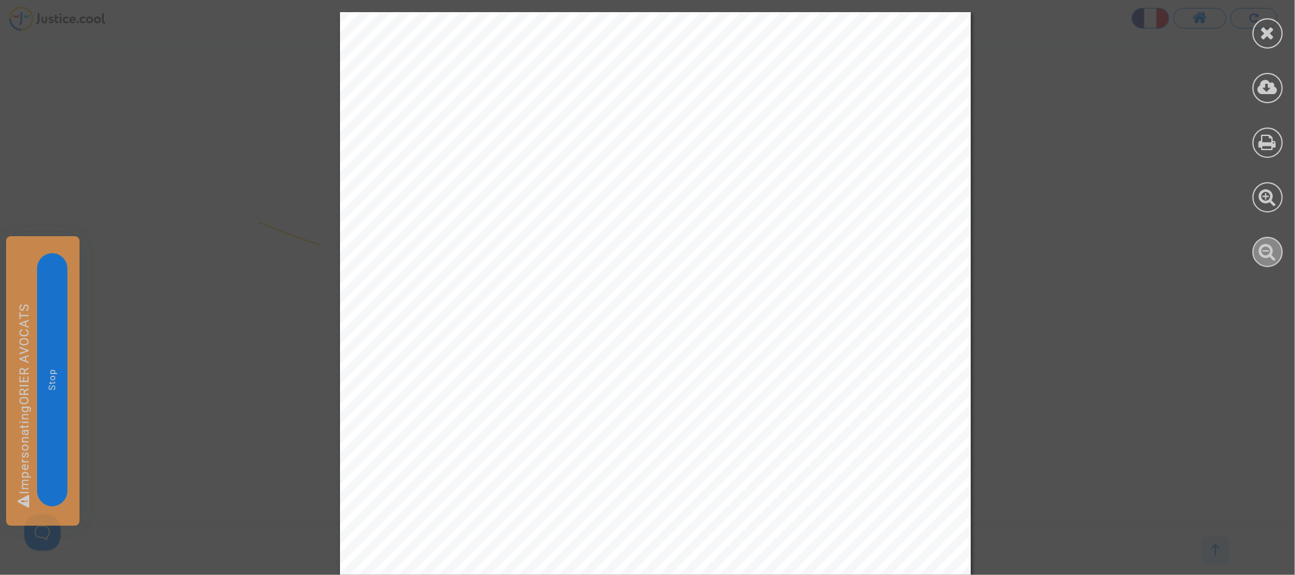
click at [1273, 254] on icon at bounding box center [1269, 251] width 18 height 18
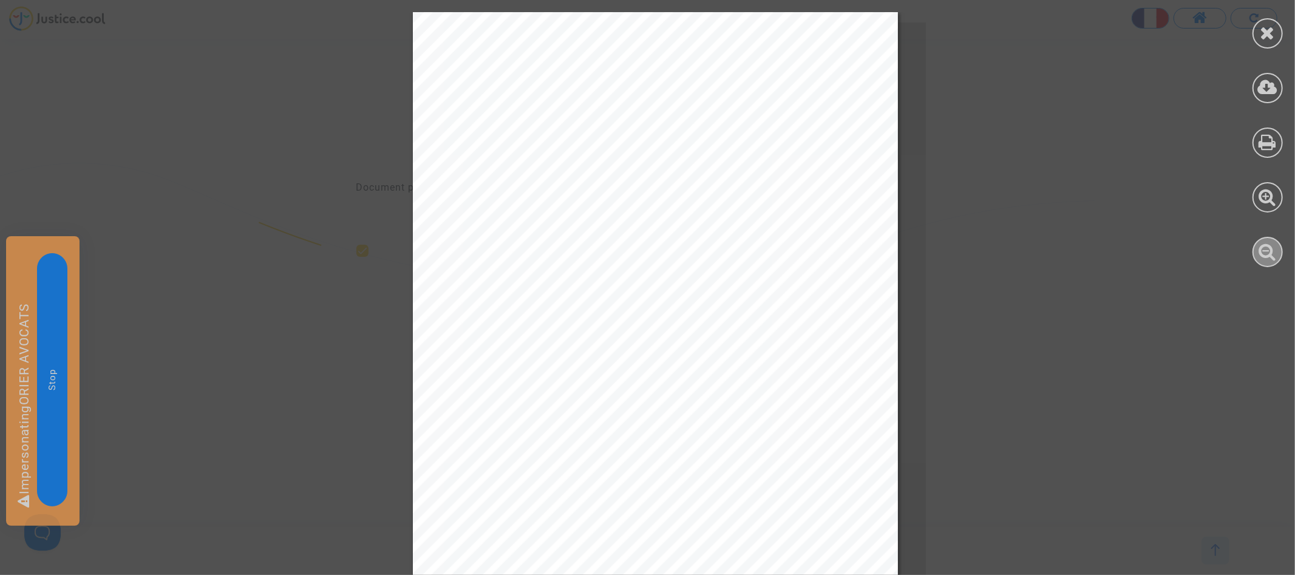
click at [1273, 254] on icon at bounding box center [1269, 251] width 18 height 18
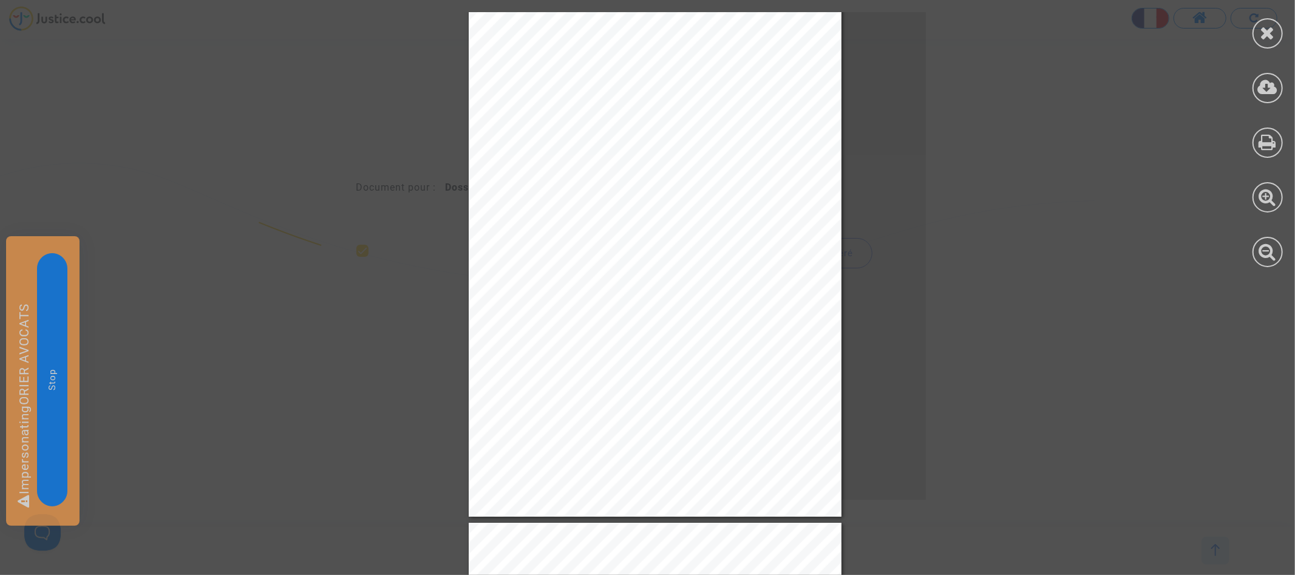
scroll to position [24, 0]
click at [1272, 43] on div at bounding box center [1268, 33] width 30 height 30
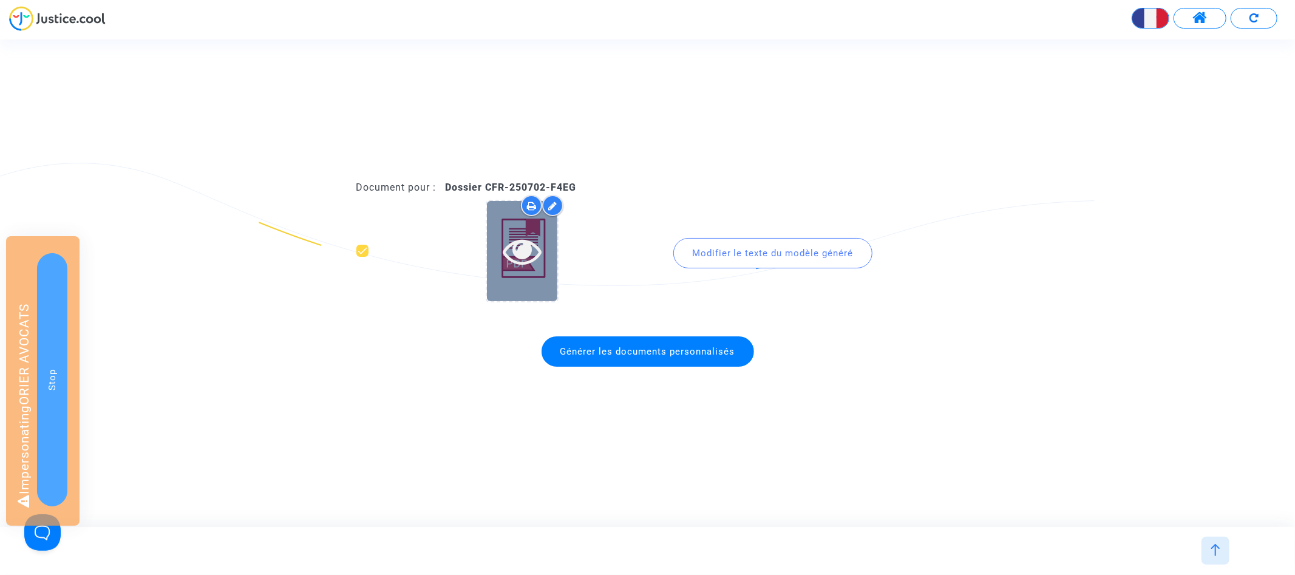
click at [537, 257] on icon at bounding box center [522, 250] width 39 height 39
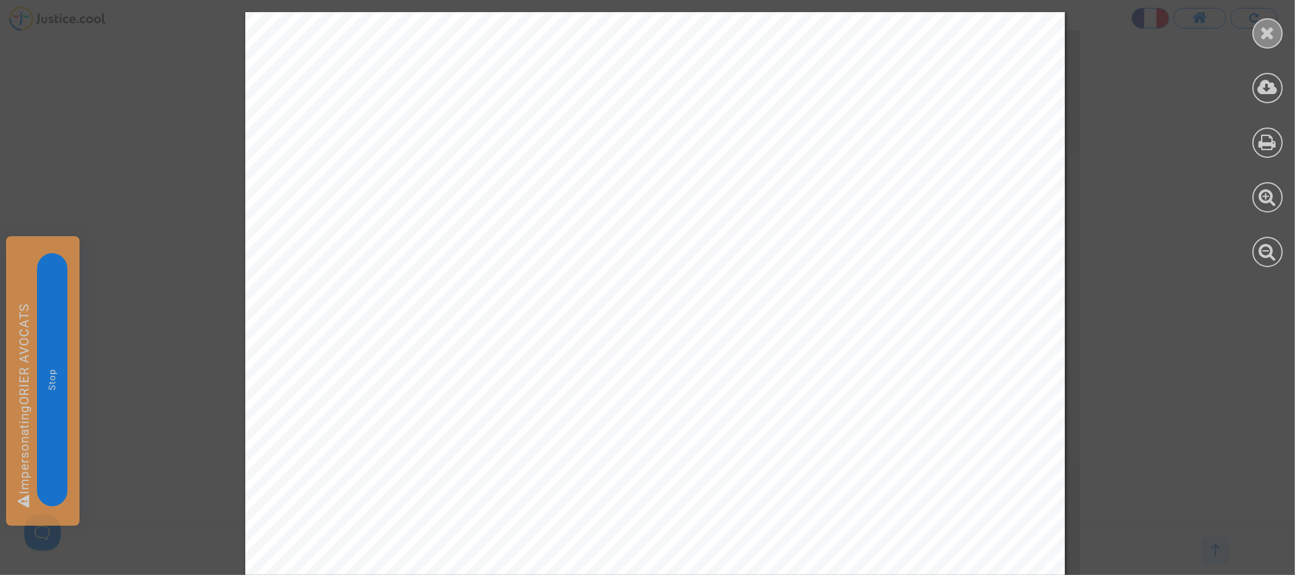
click at [1275, 36] on icon at bounding box center [1268, 33] width 15 height 18
